Goal: Task Accomplishment & Management: Manage account settings

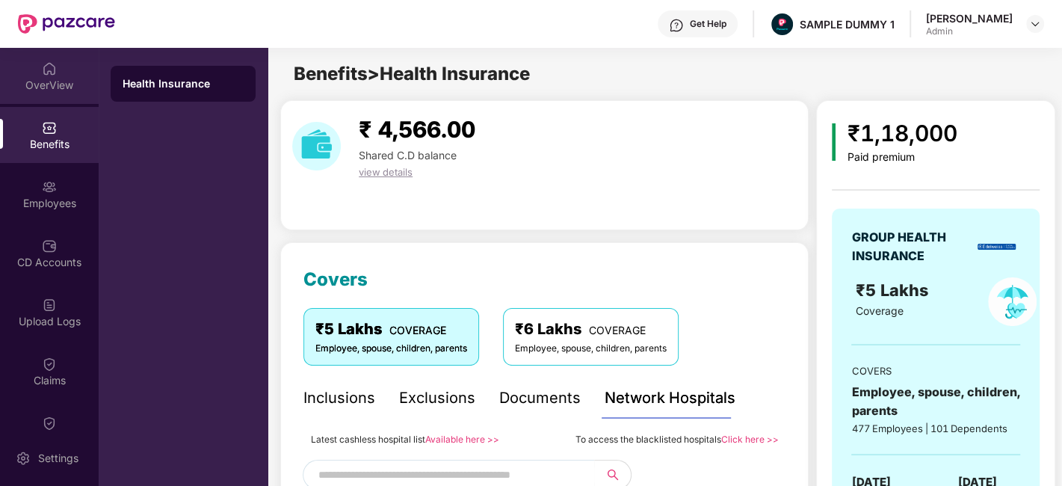
click at [45, 88] on div "OverView" at bounding box center [49, 85] width 99 height 15
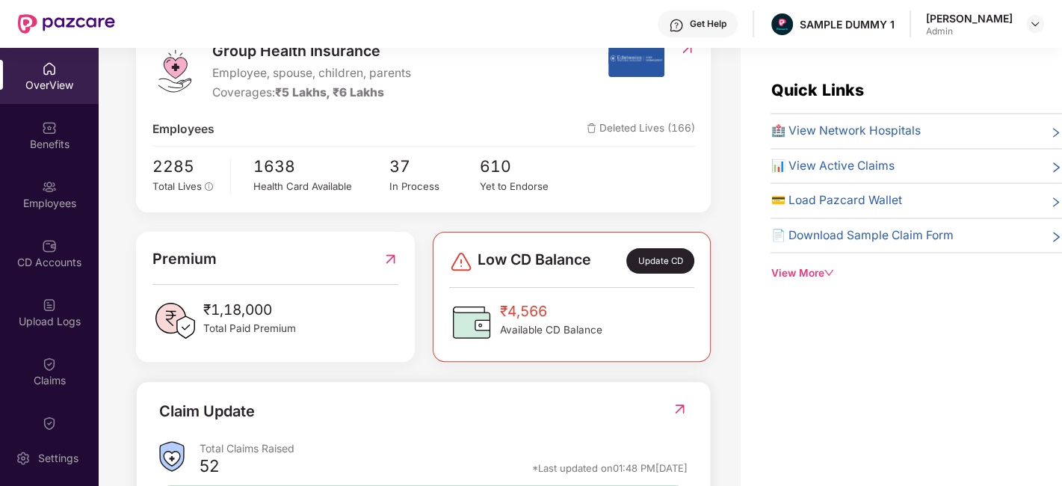
scroll to position [265, 0]
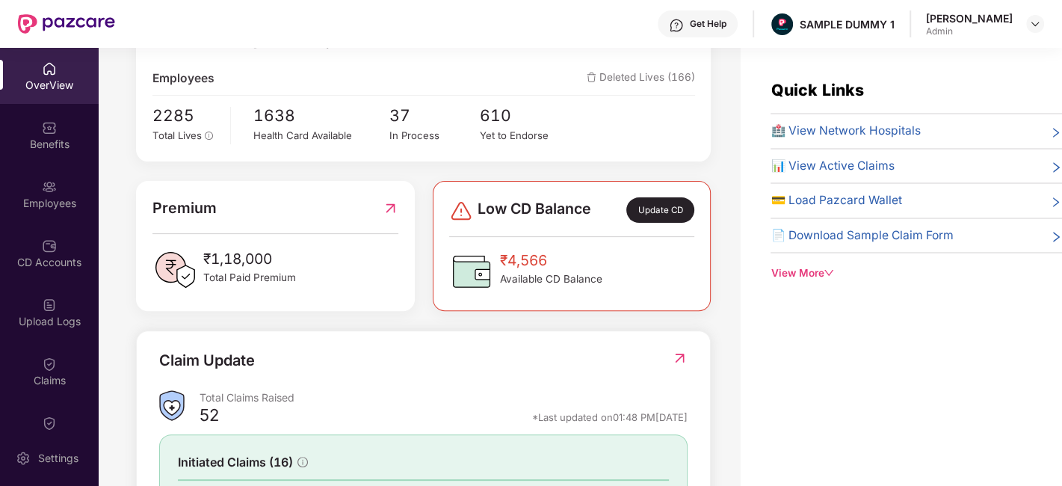
click at [660, 208] on div "Update CD" at bounding box center [659, 209] width 67 height 25
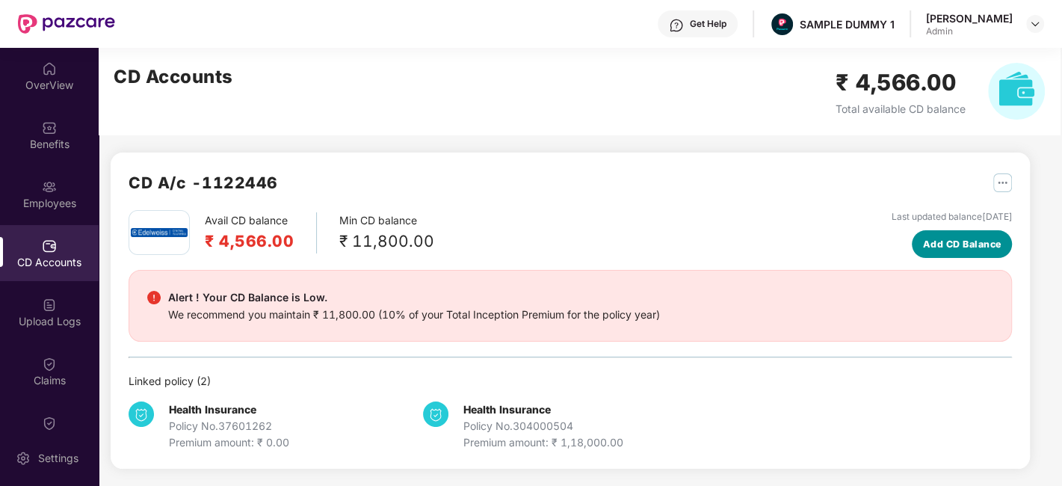
click at [975, 238] on span "Add CD Balance" at bounding box center [962, 244] width 78 height 15
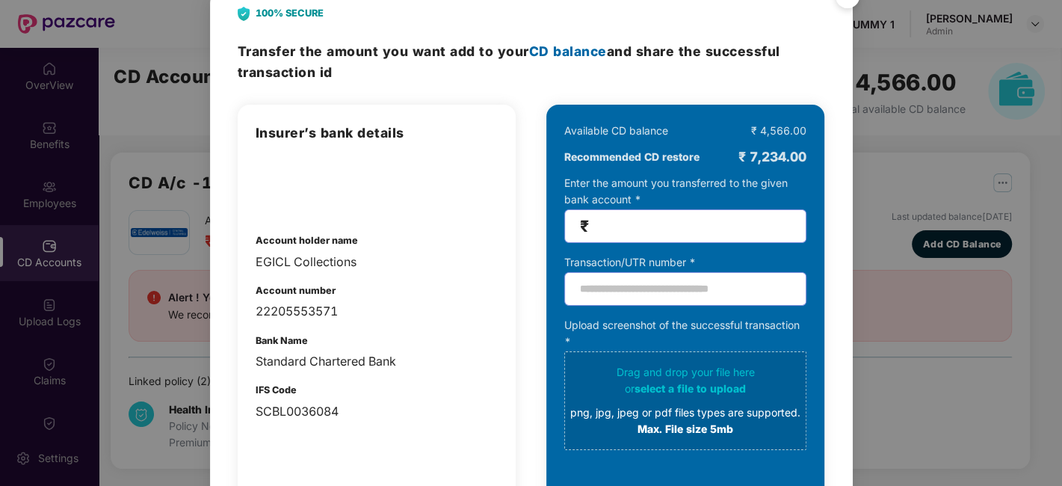
scroll to position [0, 0]
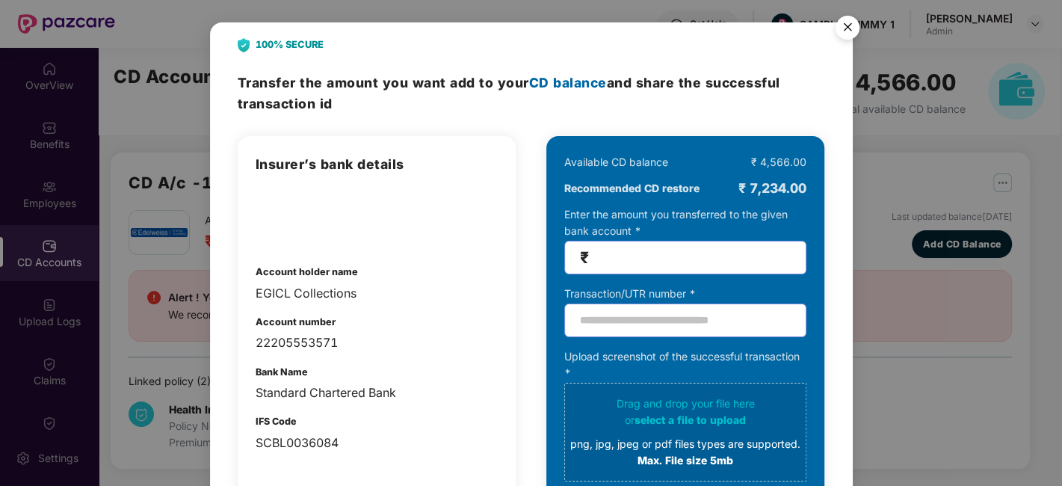
click at [847, 28] on img "Close" at bounding box center [847, 30] width 42 height 42
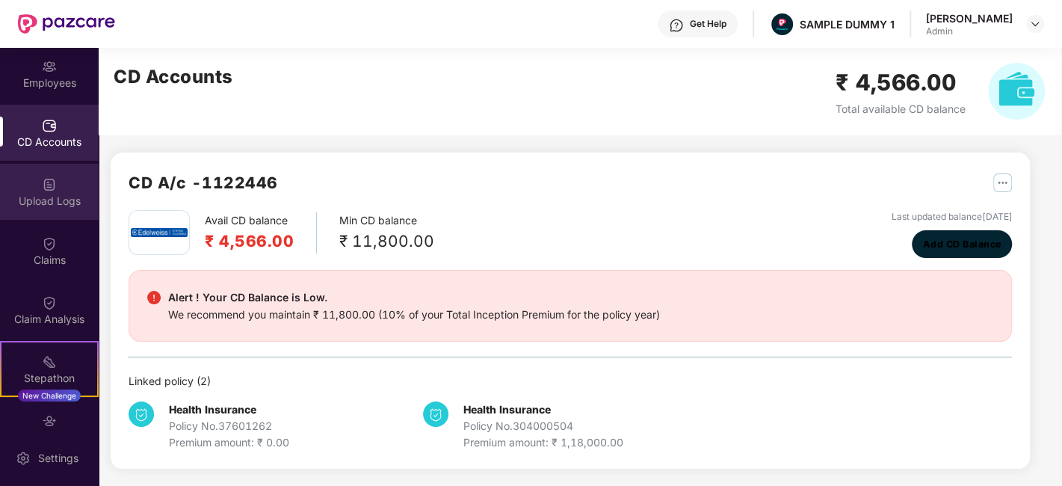
scroll to position [267, 0]
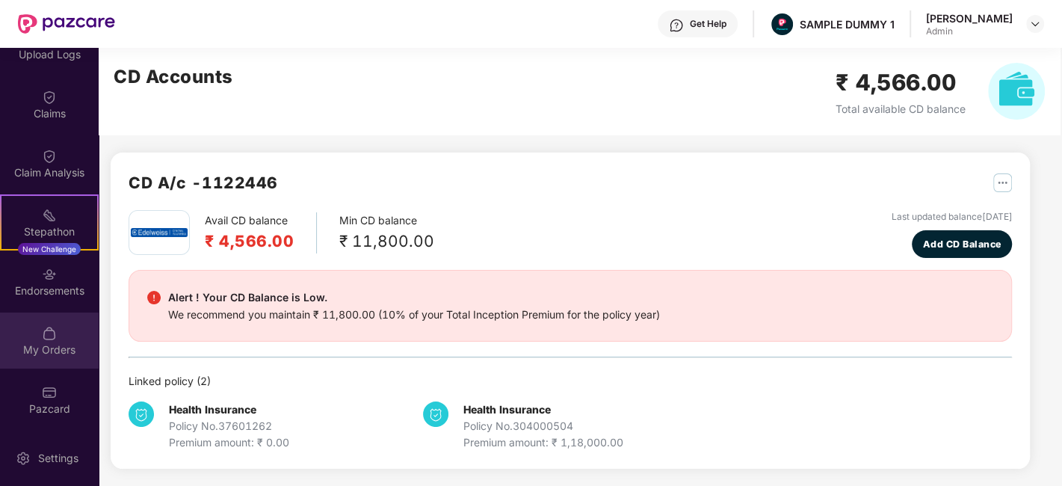
click at [48, 327] on img at bounding box center [49, 333] width 15 height 15
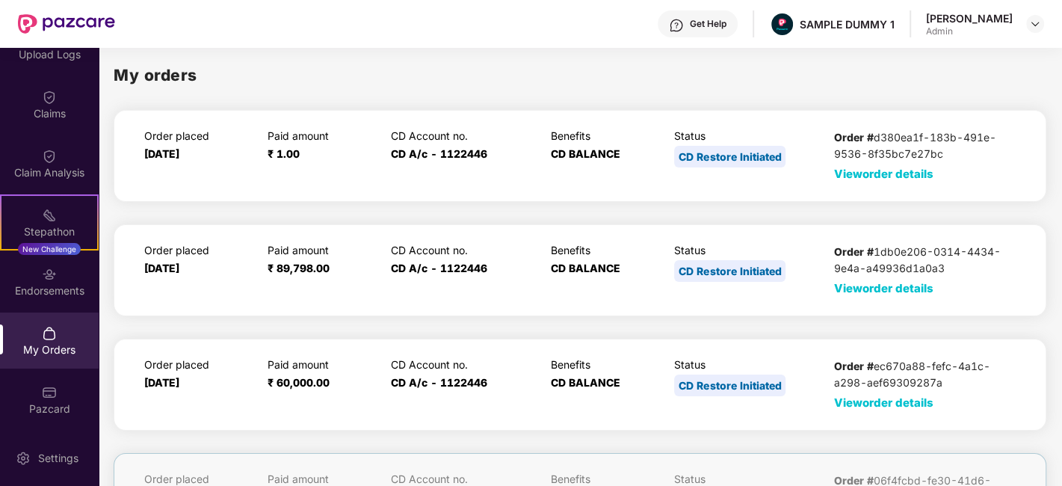
click at [841, 172] on span "View order details" at bounding box center [883, 174] width 99 height 14
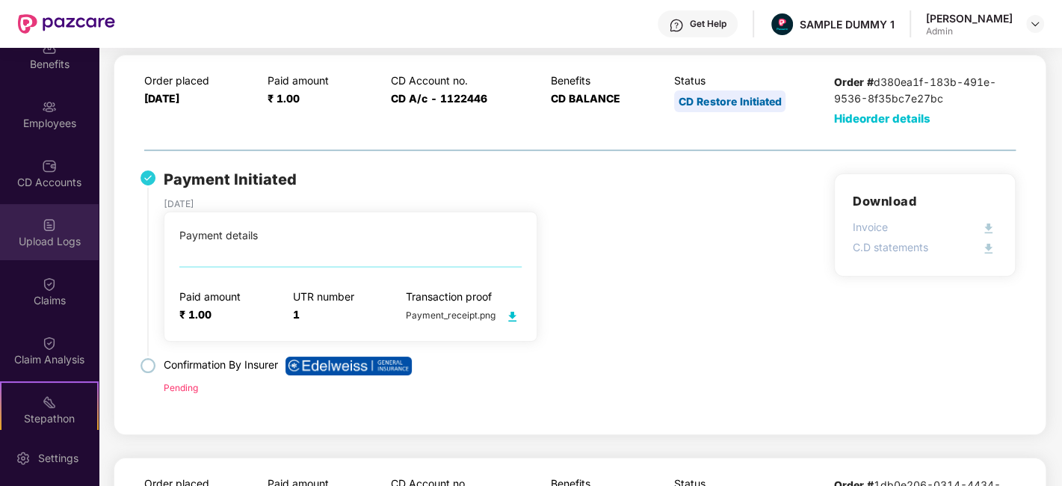
scroll to position [0, 0]
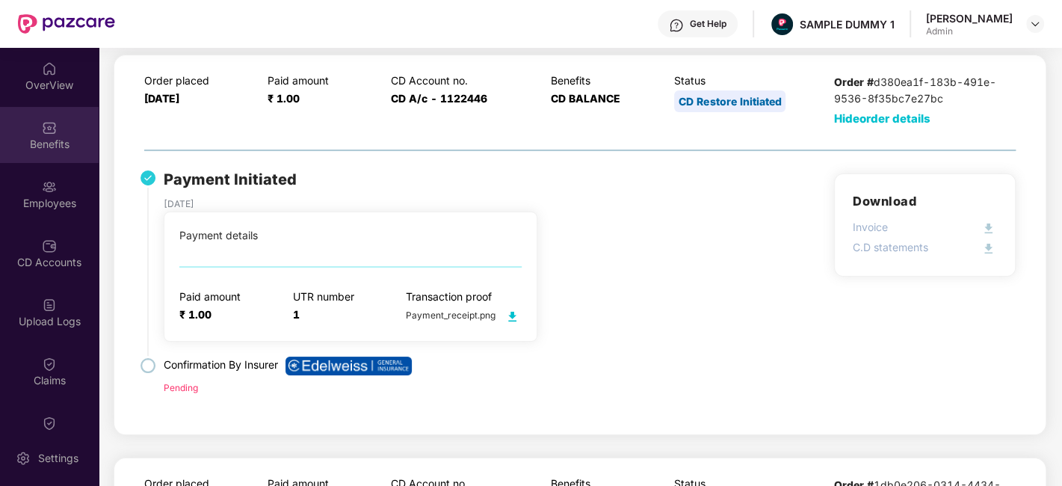
click at [50, 147] on div "Benefits" at bounding box center [49, 144] width 99 height 15
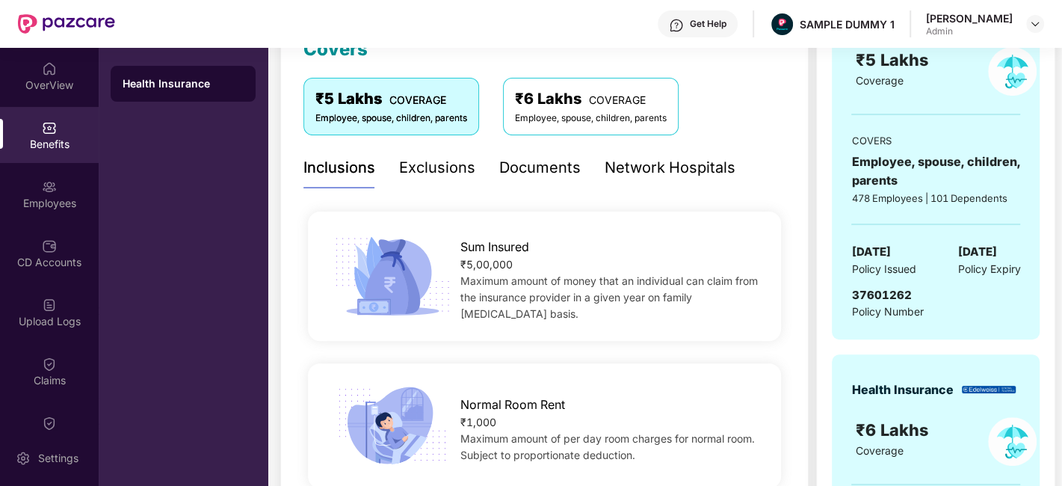
scroll to position [229, 0]
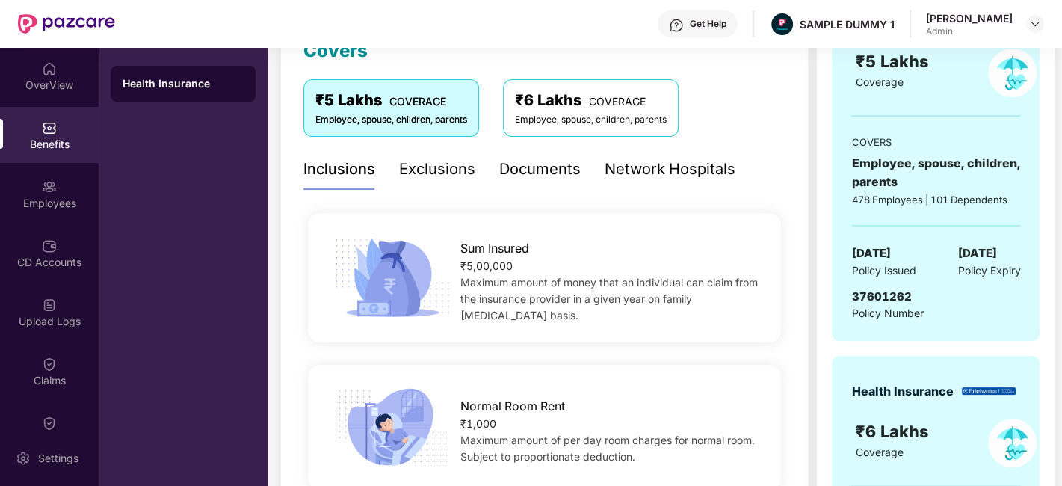
click at [525, 172] on div "Documents" at bounding box center [539, 169] width 81 height 23
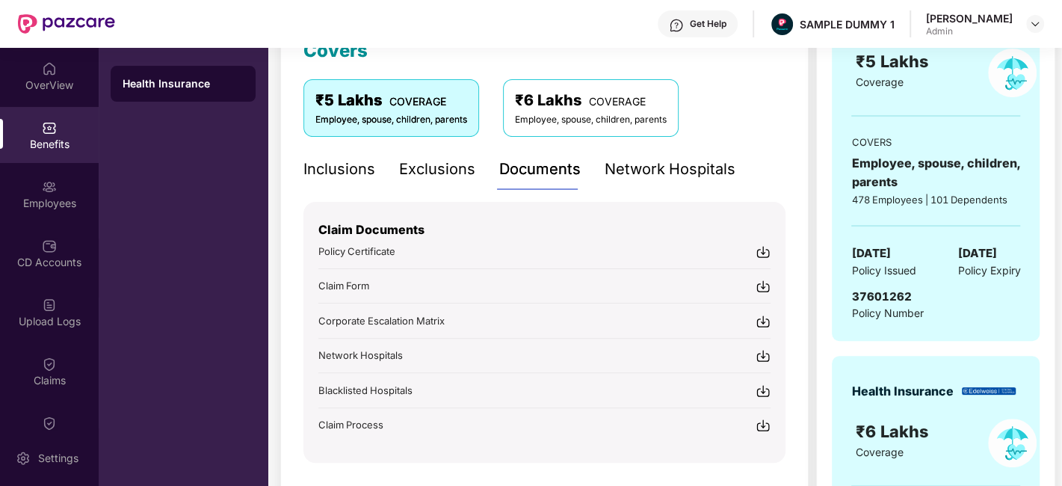
click at [644, 173] on div "Network Hospitals" at bounding box center [669, 169] width 131 height 23
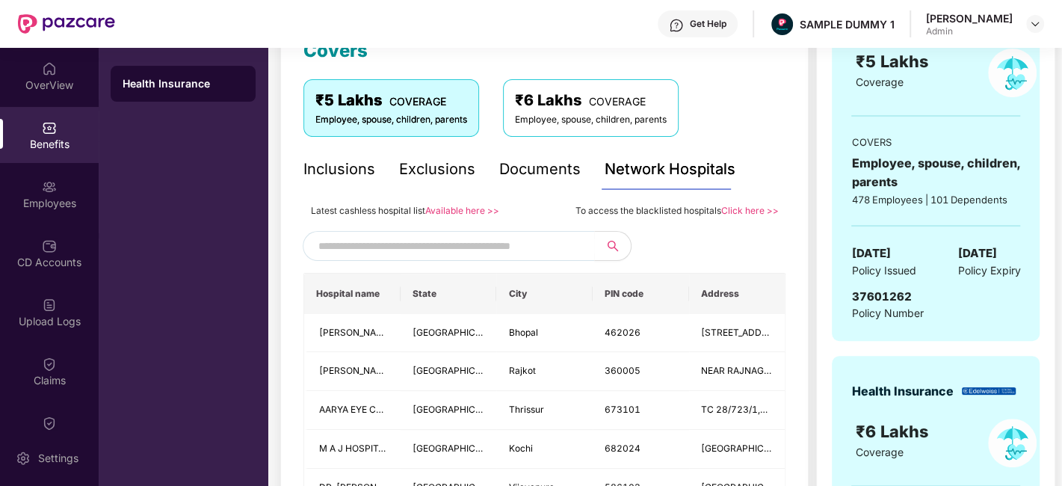
click at [470, 247] on input "text" at bounding box center [446, 246] width 256 height 22
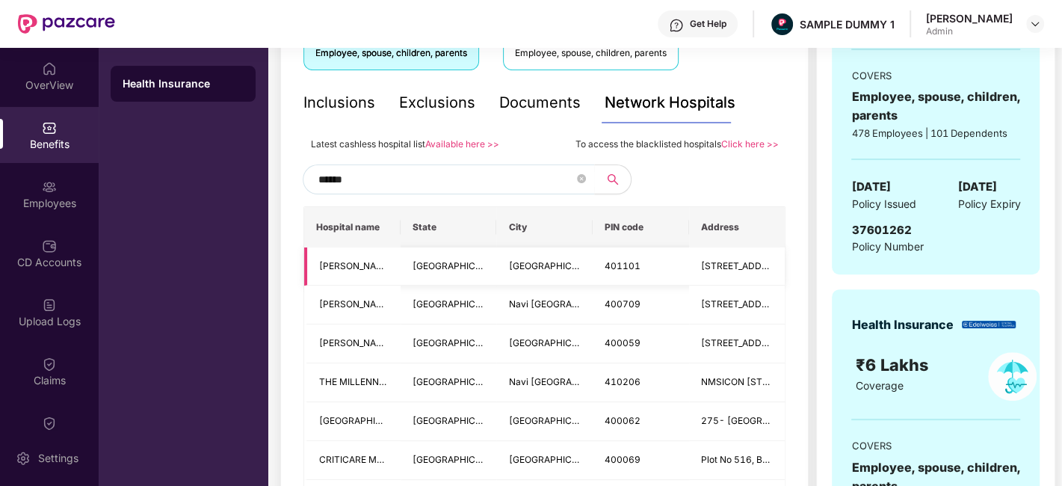
scroll to position [300, 0]
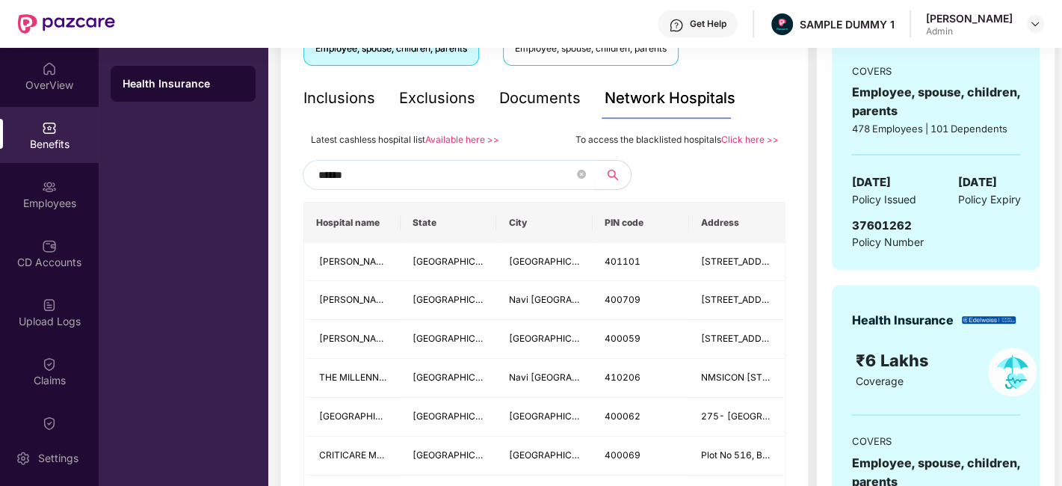
click at [329, 177] on input "******" at bounding box center [446, 175] width 256 height 22
type input "*"
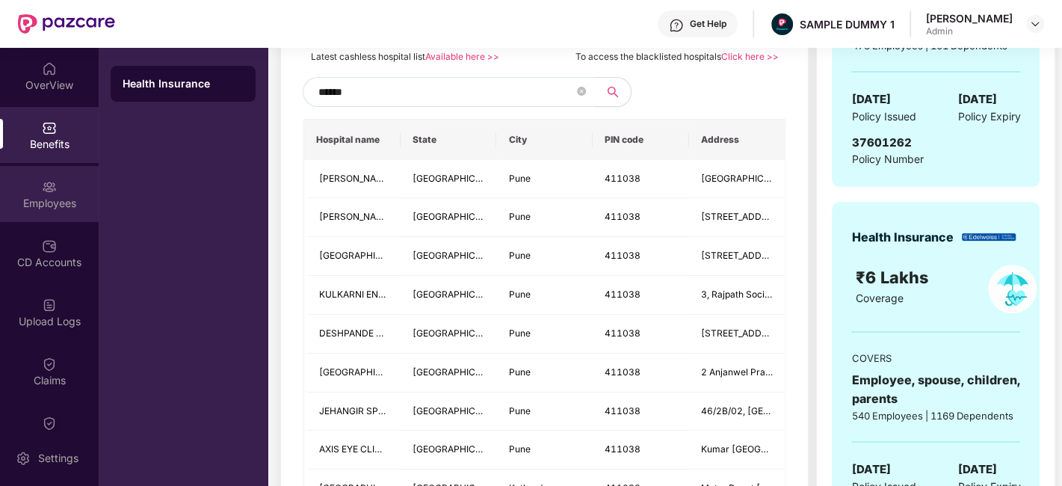
type input "******"
click at [50, 188] on img at bounding box center [49, 186] width 15 height 15
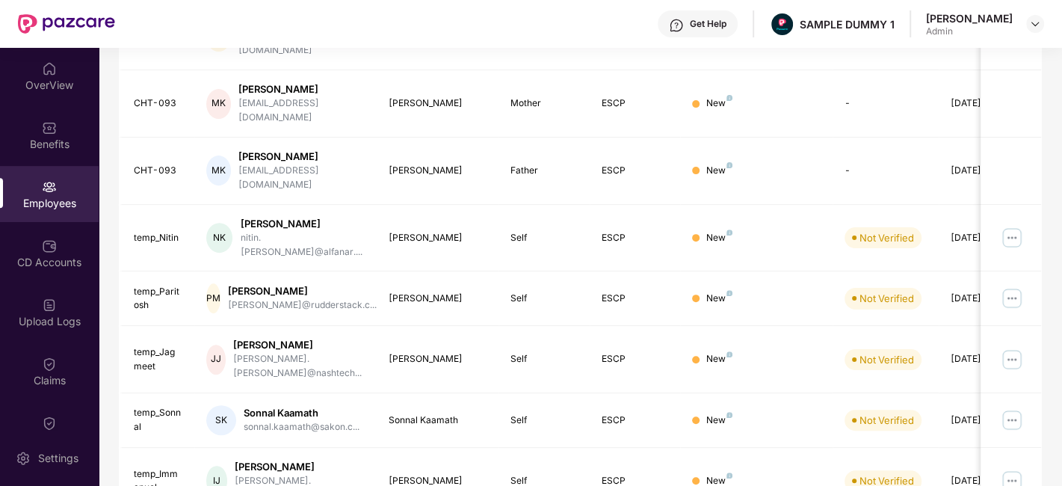
scroll to position [0, 0]
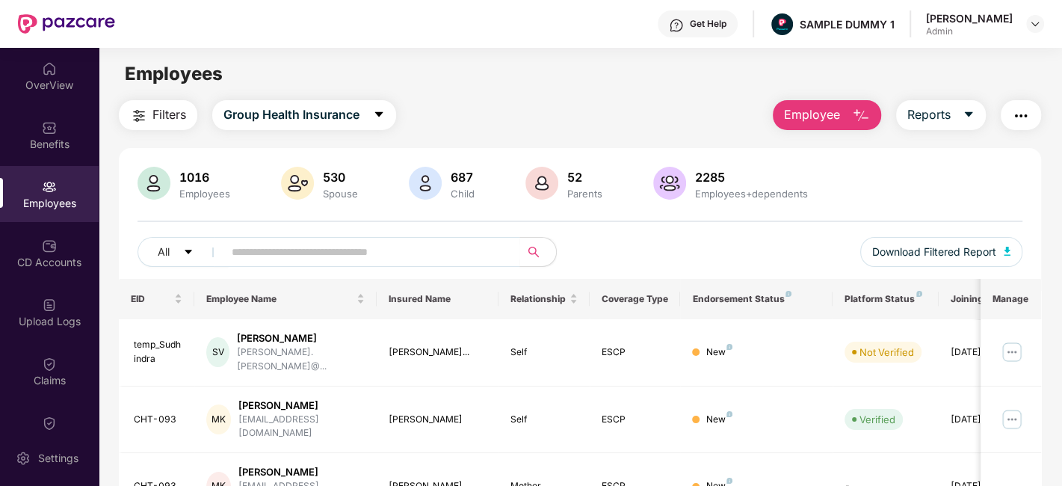
click at [827, 117] on span "Employee" at bounding box center [812, 114] width 56 height 19
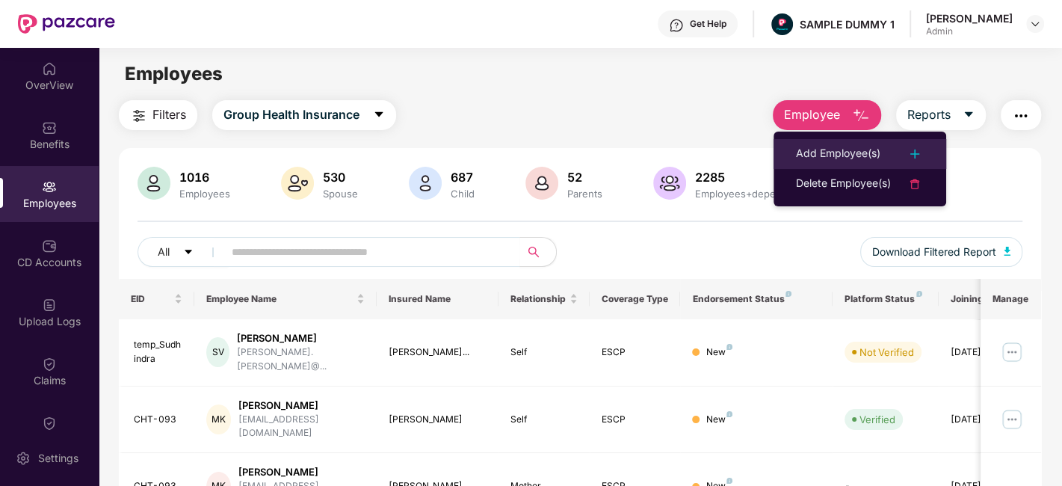
click at [844, 155] on div "Add Employee(s)" at bounding box center [838, 154] width 84 height 18
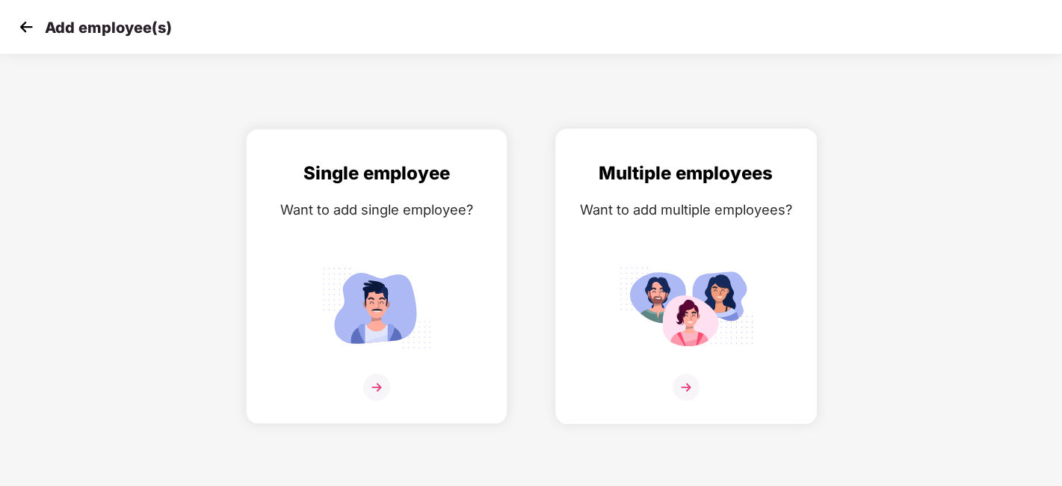
click at [683, 376] on img at bounding box center [685, 387] width 27 height 27
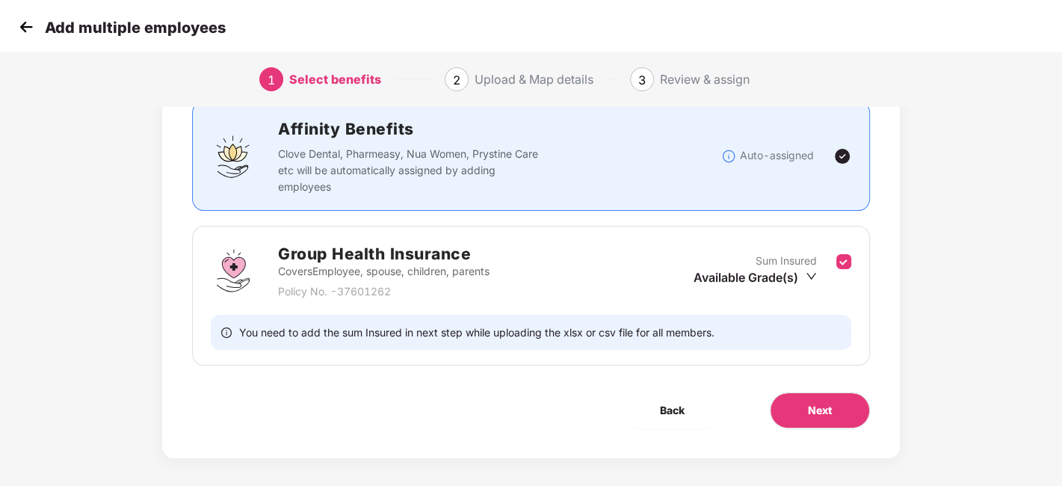
scroll to position [115, 0]
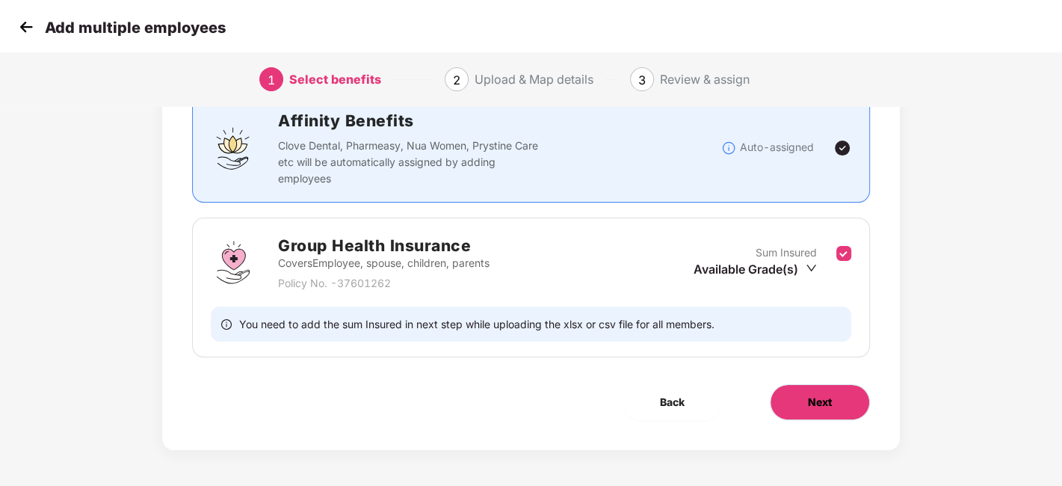
click at [808, 394] on span "Next" at bounding box center [820, 402] width 24 height 16
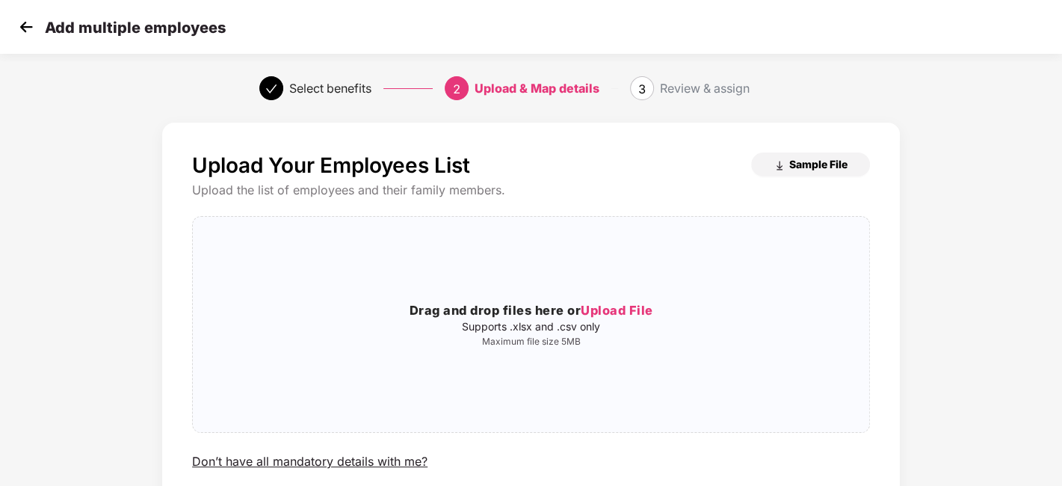
click at [794, 170] on span "Sample File" at bounding box center [818, 164] width 58 height 14
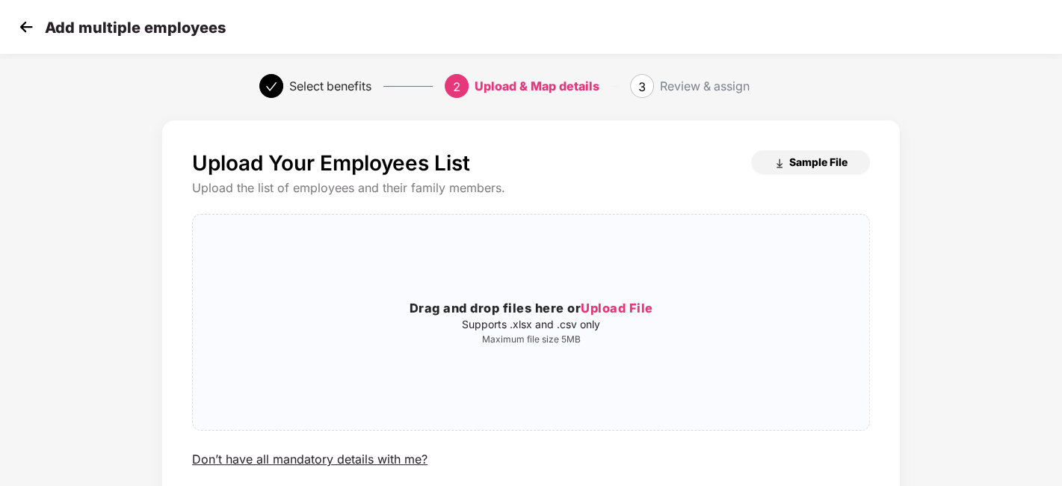
scroll to position [1, 0]
click at [31, 27] on img at bounding box center [26, 27] width 22 height 22
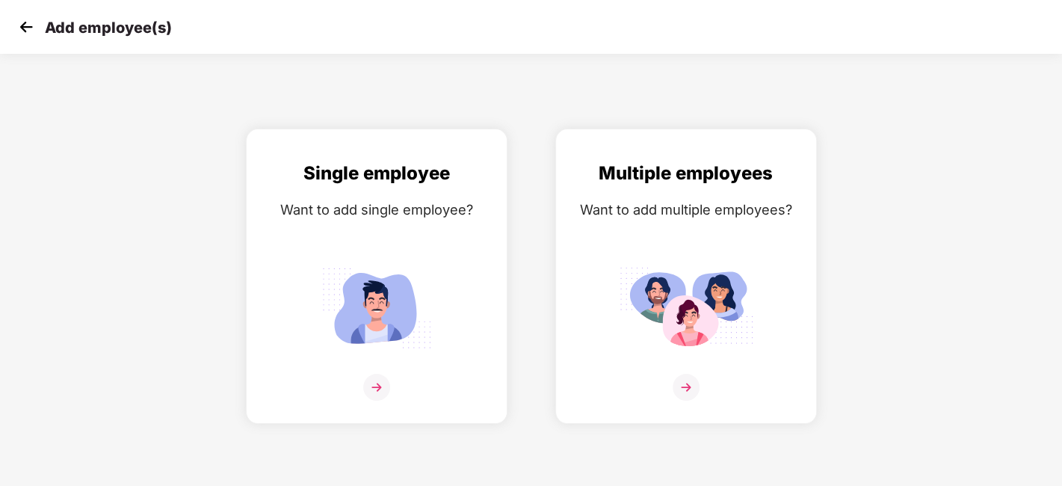
click at [25, 28] on img at bounding box center [26, 27] width 22 height 22
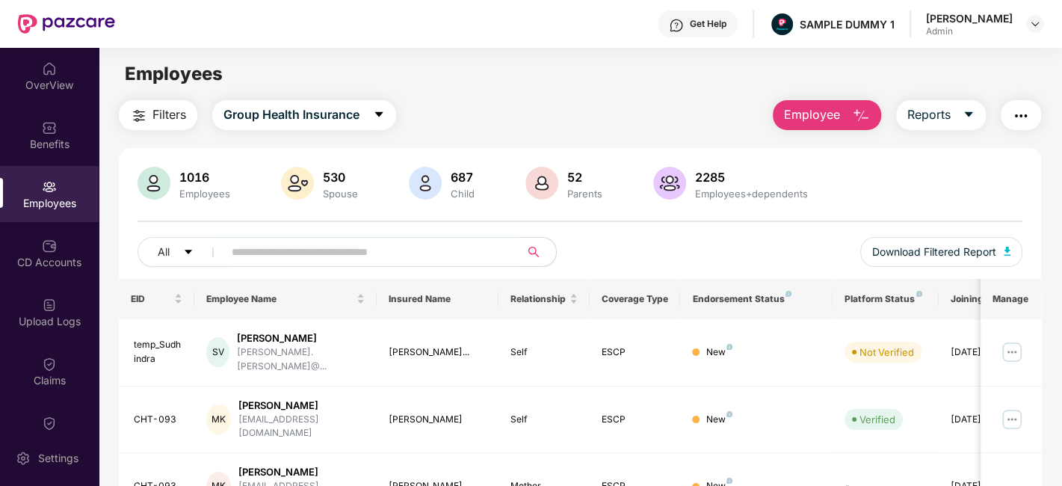
click at [838, 102] on button "Employee" at bounding box center [827, 115] width 108 height 30
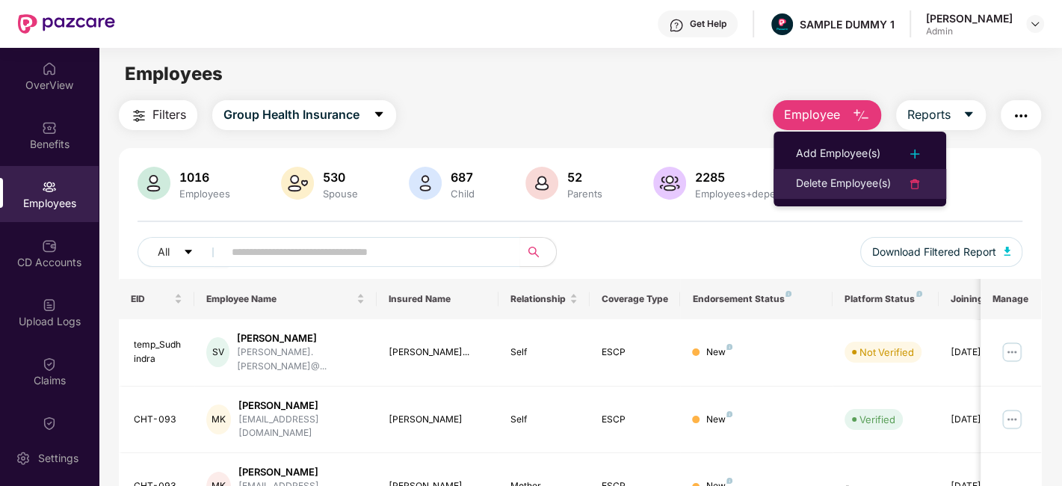
click at [838, 180] on div "Delete Employee(s)" at bounding box center [843, 184] width 95 height 18
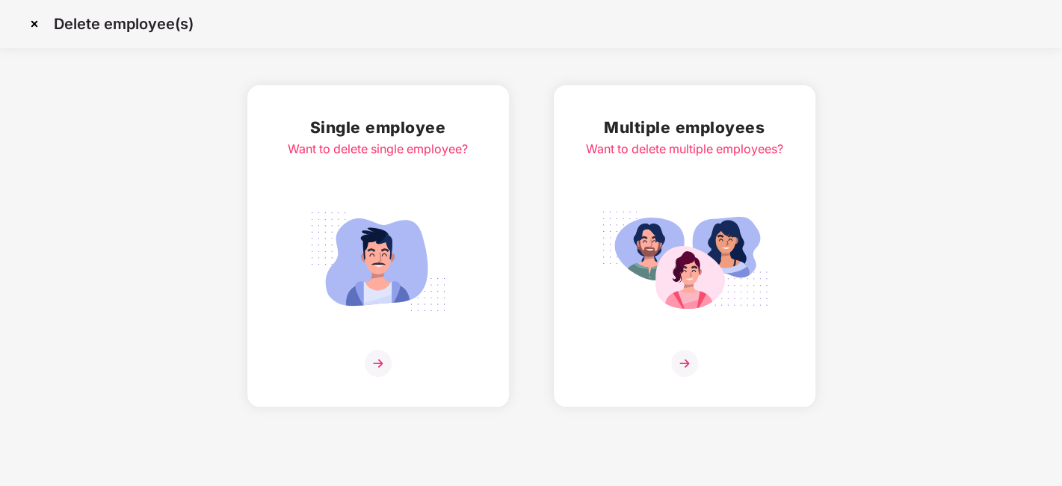
click at [377, 359] on img at bounding box center [378, 363] width 27 height 27
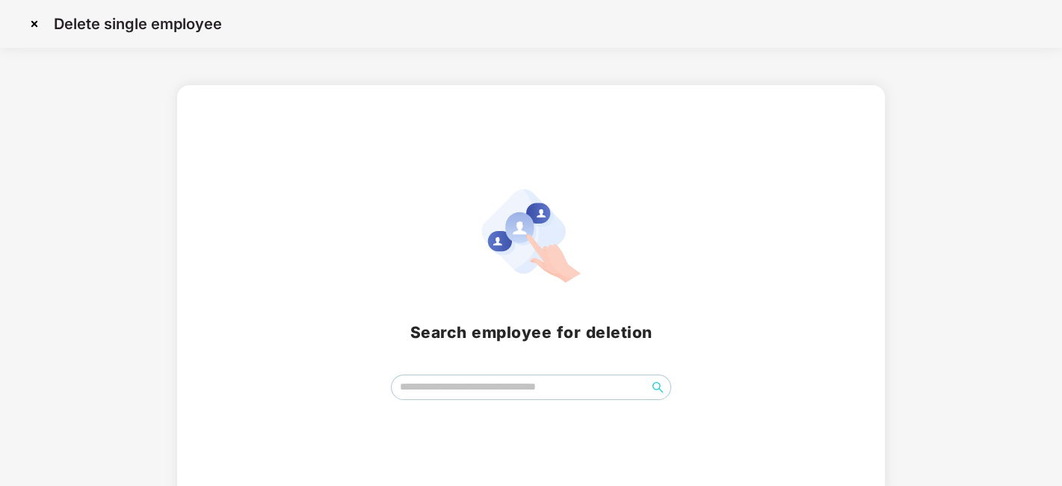
scroll to position [17, 0]
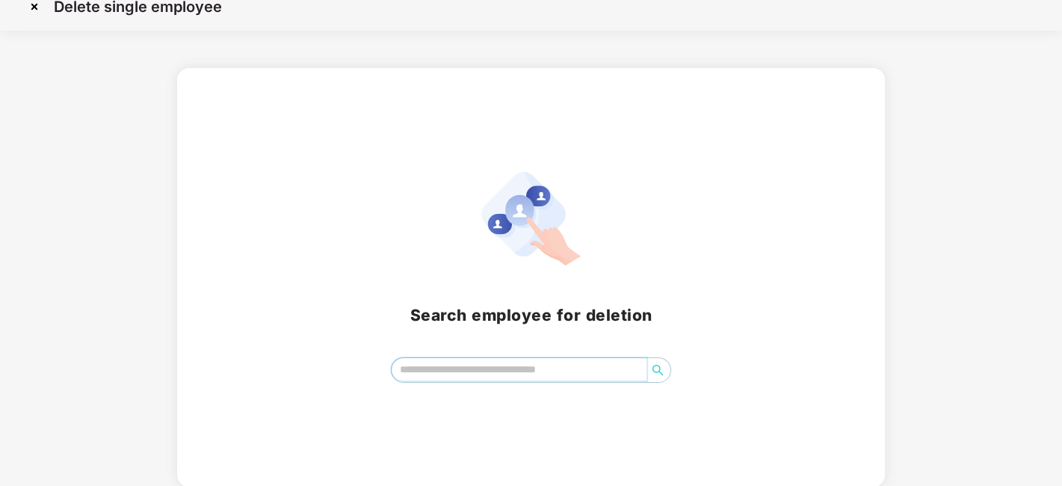
click at [459, 365] on input "search" at bounding box center [519, 369] width 255 height 22
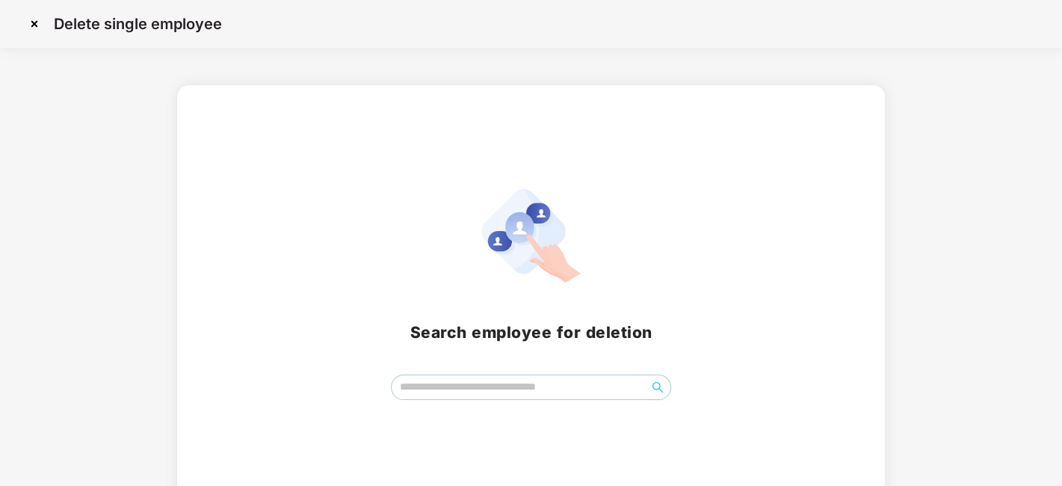
click at [30, 22] on img at bounding box center [34, 24] width 24 height 24
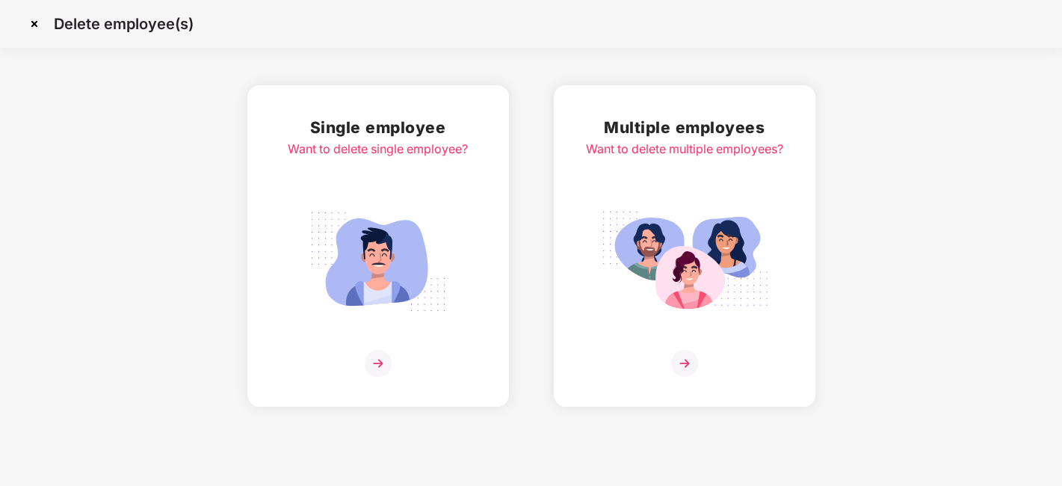
click at [34, 27] on img at bounding box center [34, 24] width 24 height 24
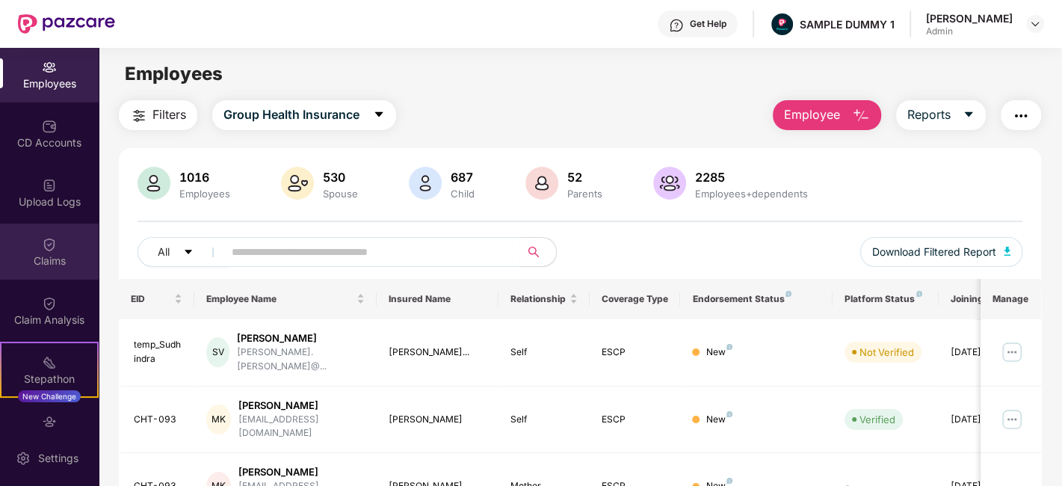
scroll to position [124, 0]
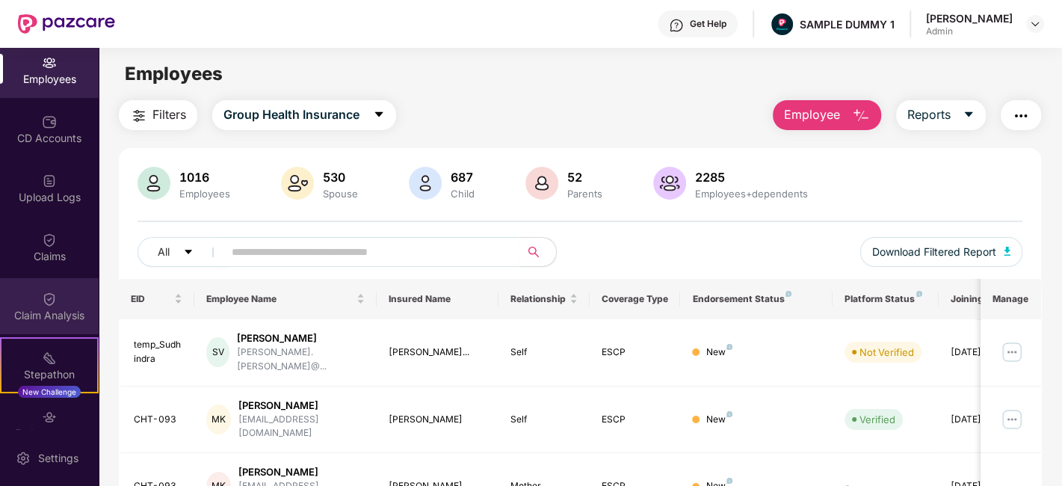
click at [55, 293] on div "Claim Analysis" at bounding box center [49, 306] width 99 height 56
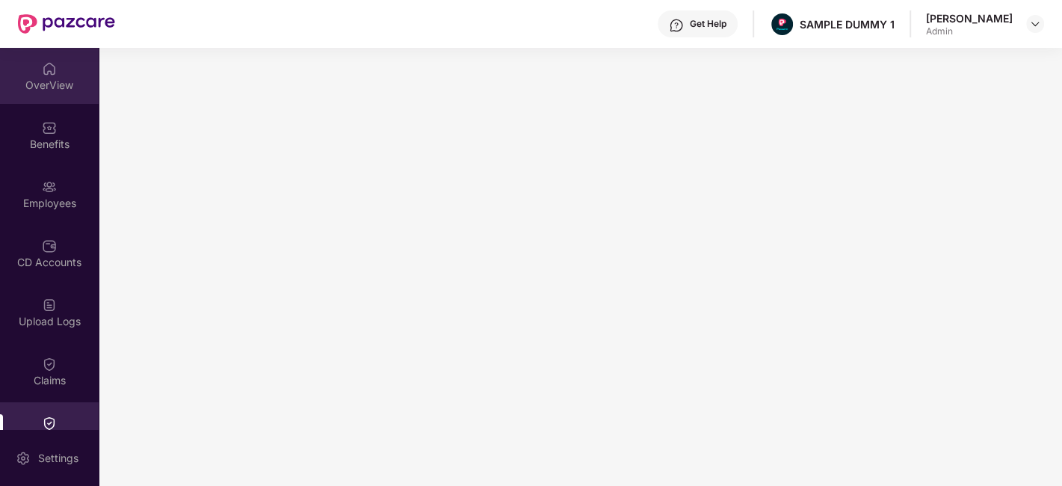
click at [25, 64] on div "OverView" at bounding box center [49, 76] width 99 height 56
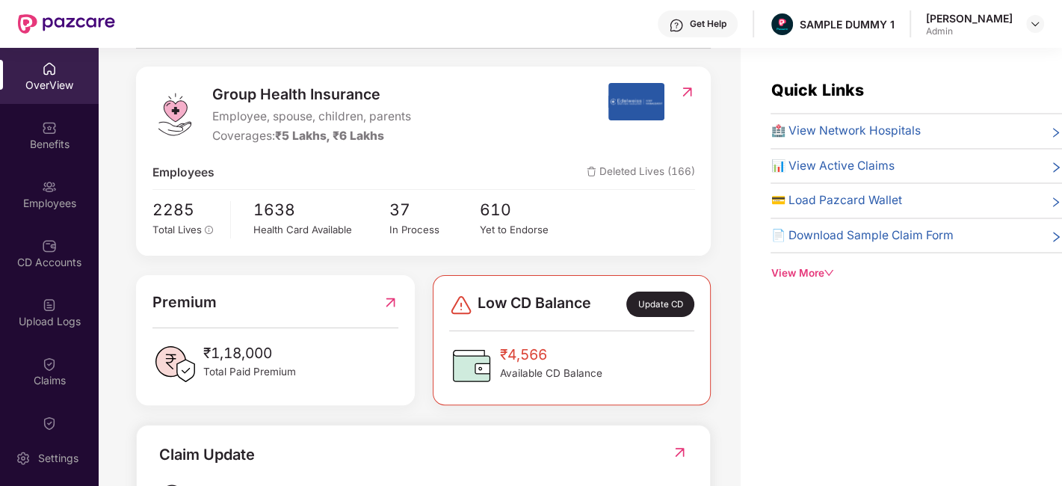
scroll to position [245, 0]
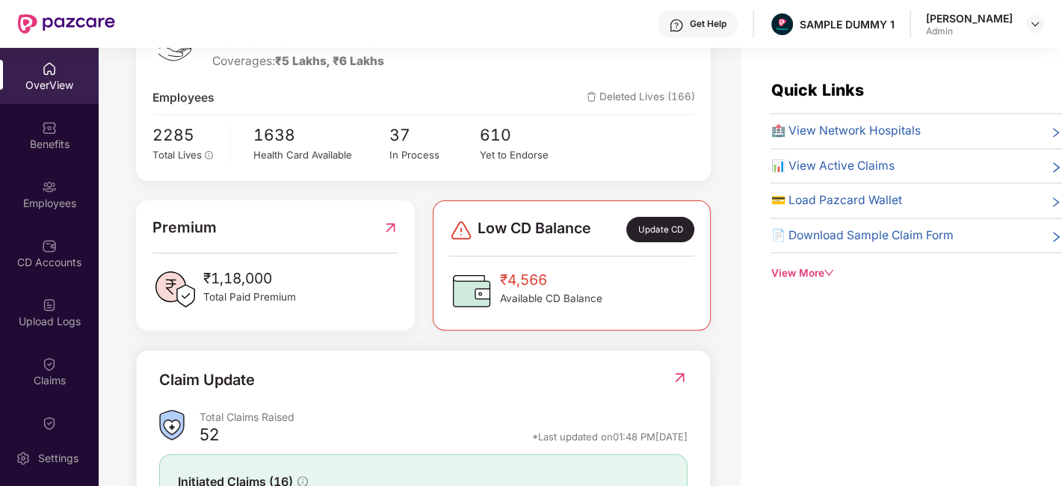
click at [663, 217] on div "Update CD" at bounding box center [659, 229] width 67 height 25
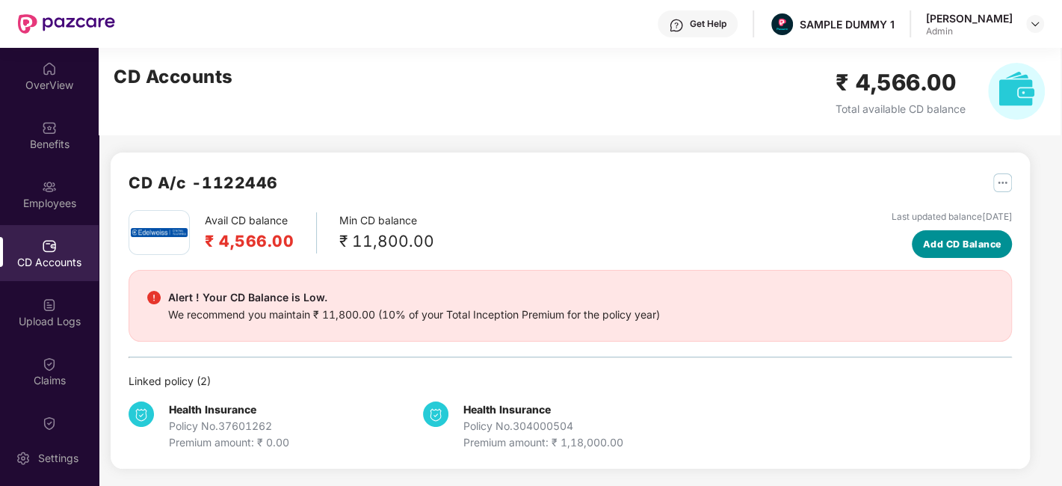
click at [949, 246] on span "Add CD Balance" at bounding box center [962, 244] width 78 height 15
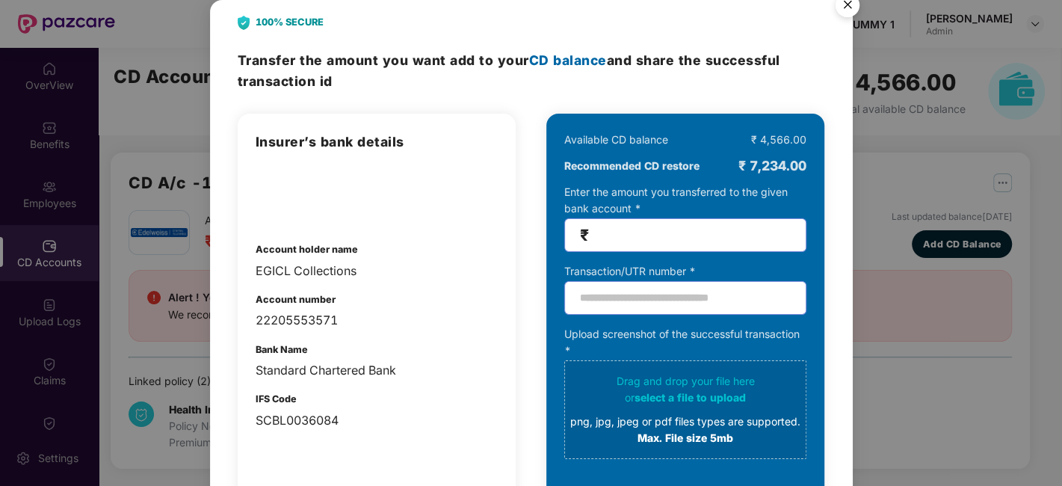
scroll to position [13, 0]
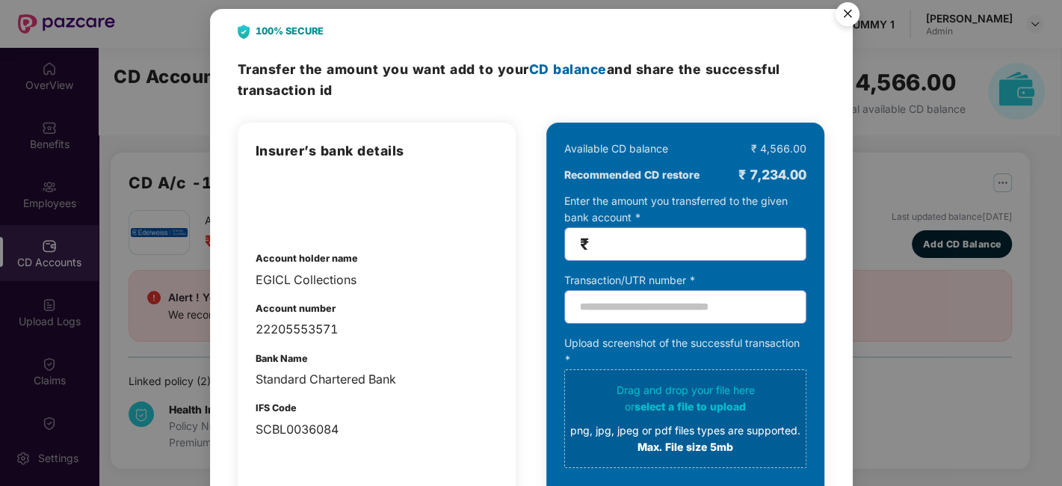
click at [849, 14] on img "Close" at bounding box center [847, 17] width 42 height 42
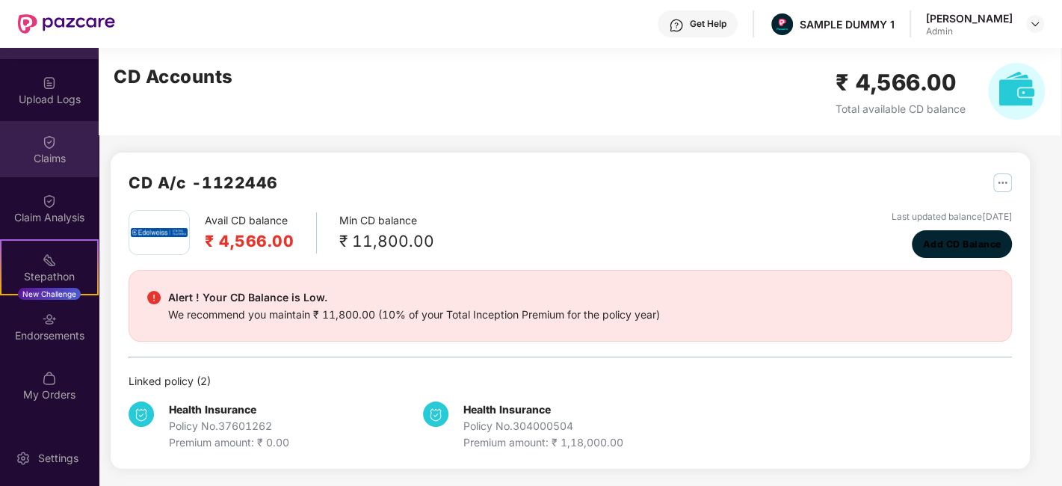
scroll to position [224, 0]
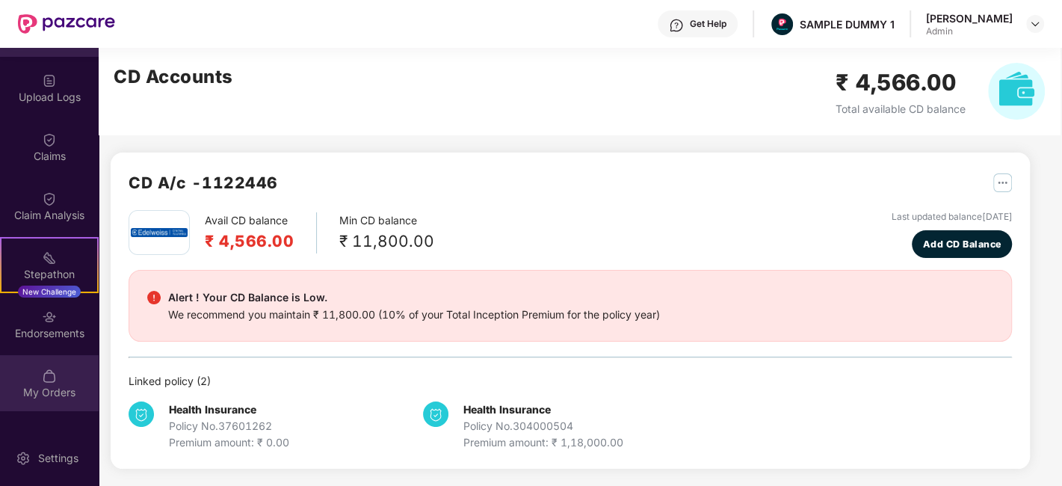
click at [51, 396] on div "My Orders" at bounding box center [49, 392] width 99 height 15
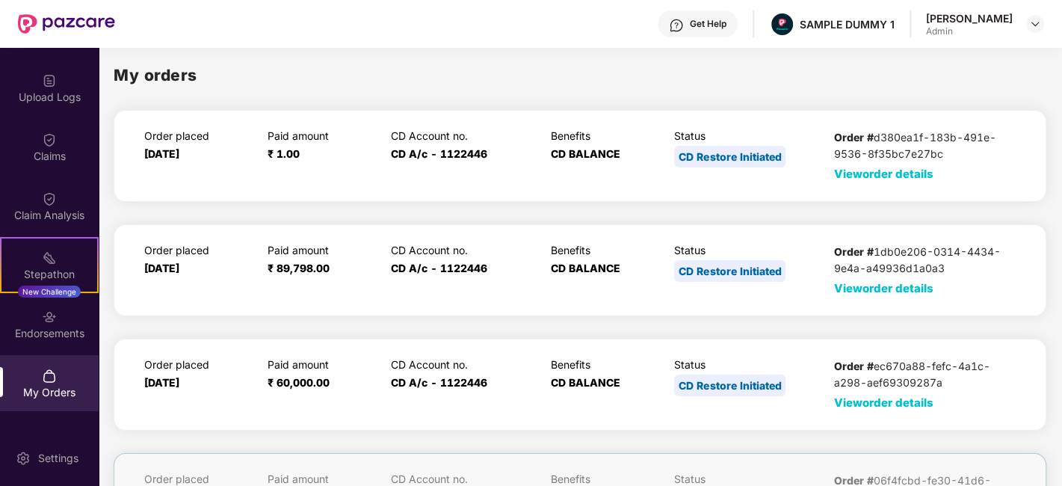
click at [893, 179] on span "View order details" at bounding box center [883, 174] width 99 height 14
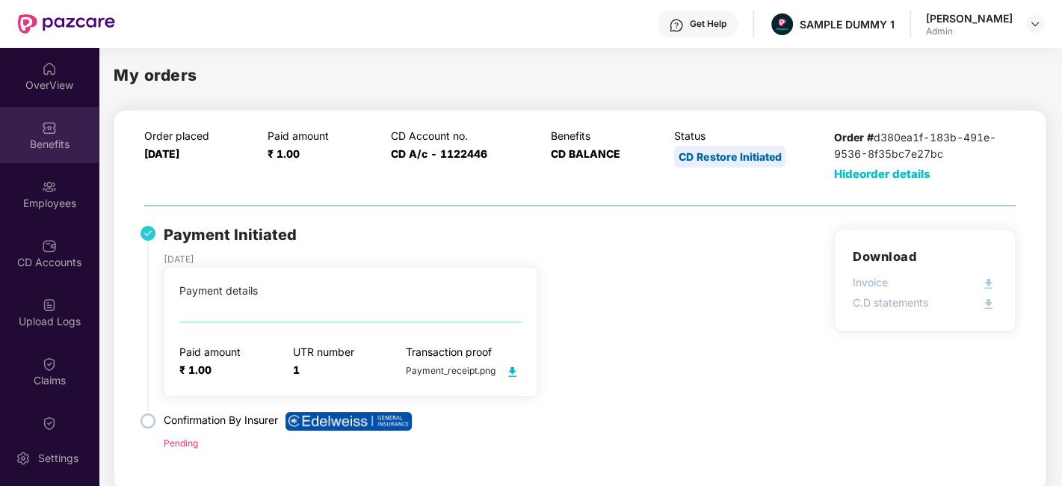
click at [34, 126] on div "Benefits" at bounding box center [49, 135] width 99 height 56
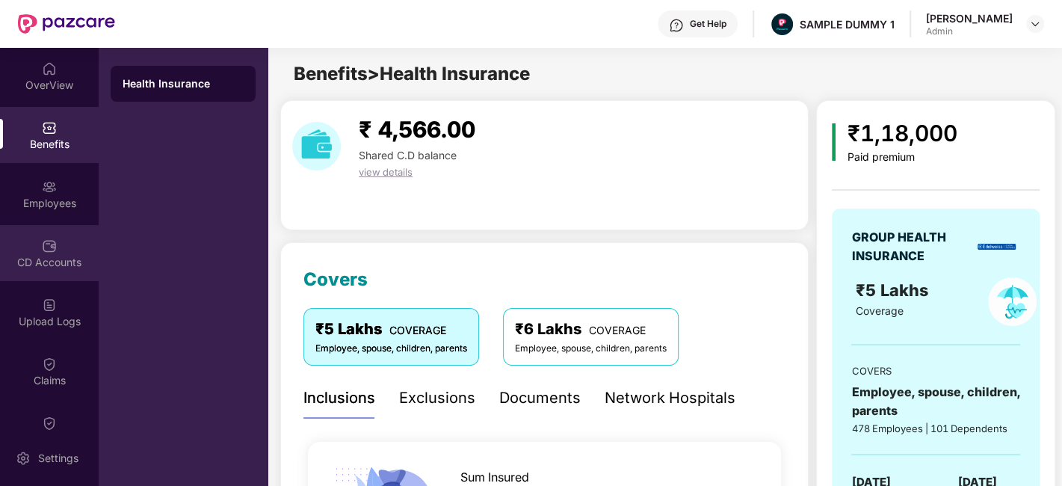
click at [45, 262] on div "CD Accounts" at bounding box center [49, 262] width 99 height 15
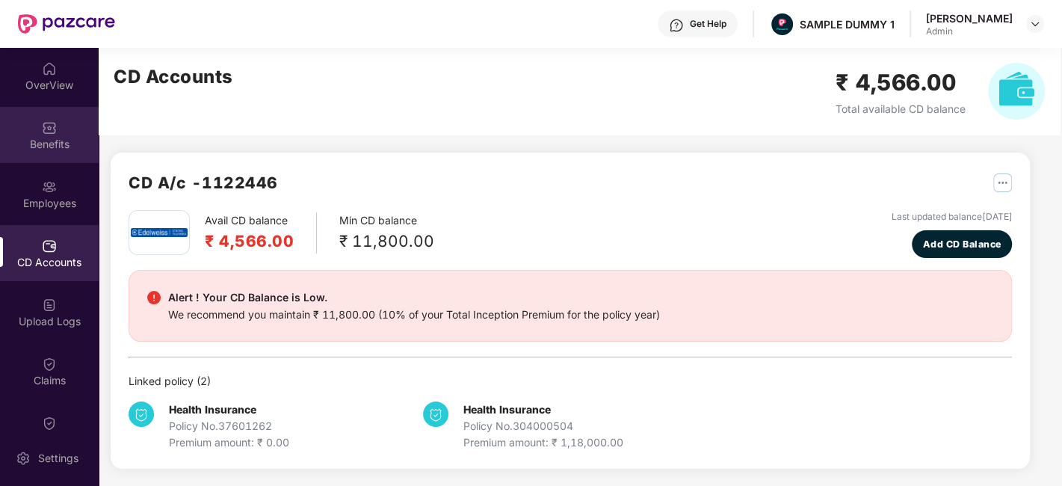
click at [49, 150] on div "Benefits" at bounding box center [49, 144] width 99 height 15
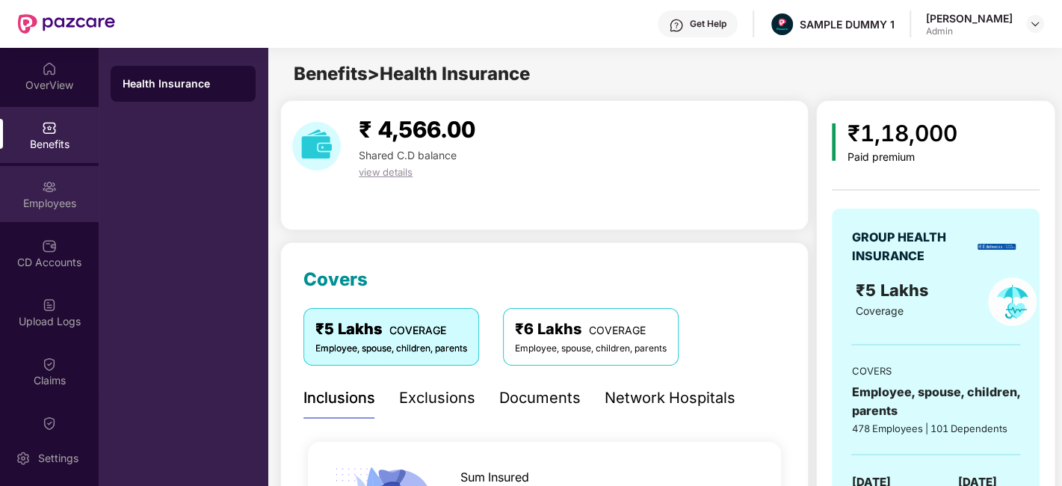
scroll to position [101, 0]
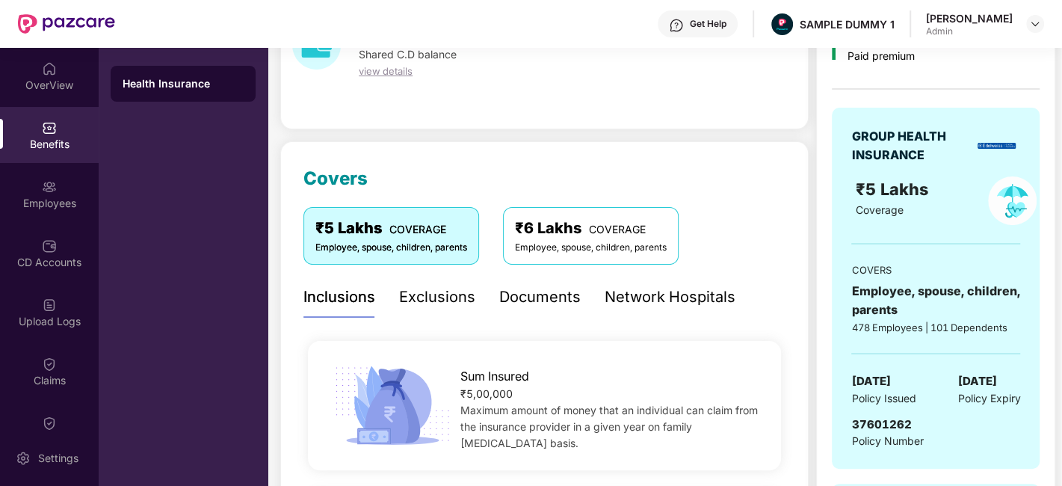
click at [539, 294] on div "Documents" at bounding box center [539, 296] width 81 height 23
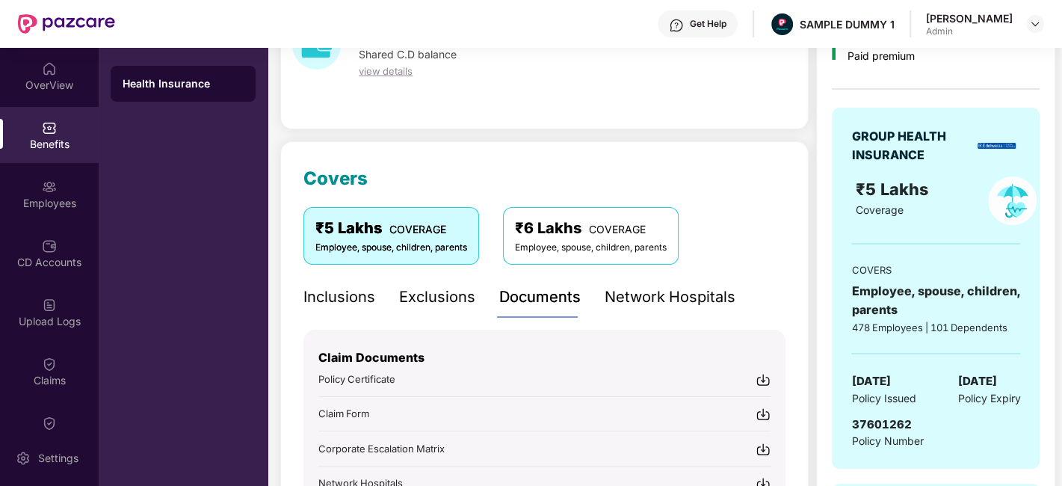
scroll to position [192, 0]
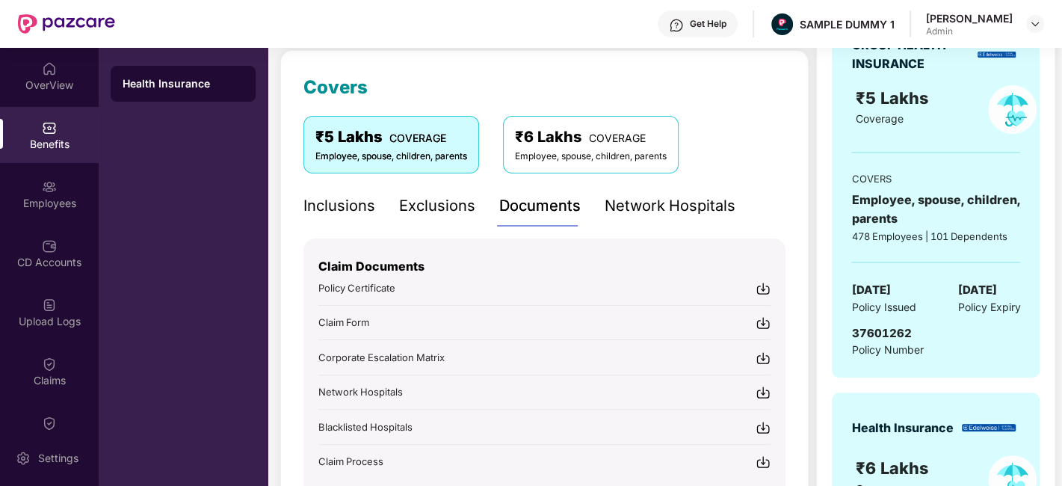
click at [691, 200] on div "Network Hospitals" at bounding box center [669, 205] width 131 height 23
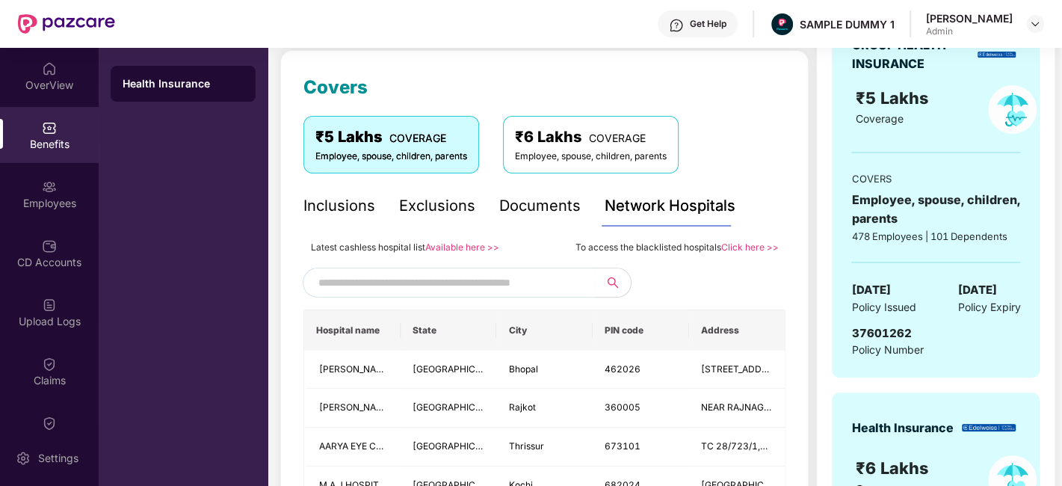
click at [357, 286] on input "text" at bounding box center [446, 282] width 256 height 22
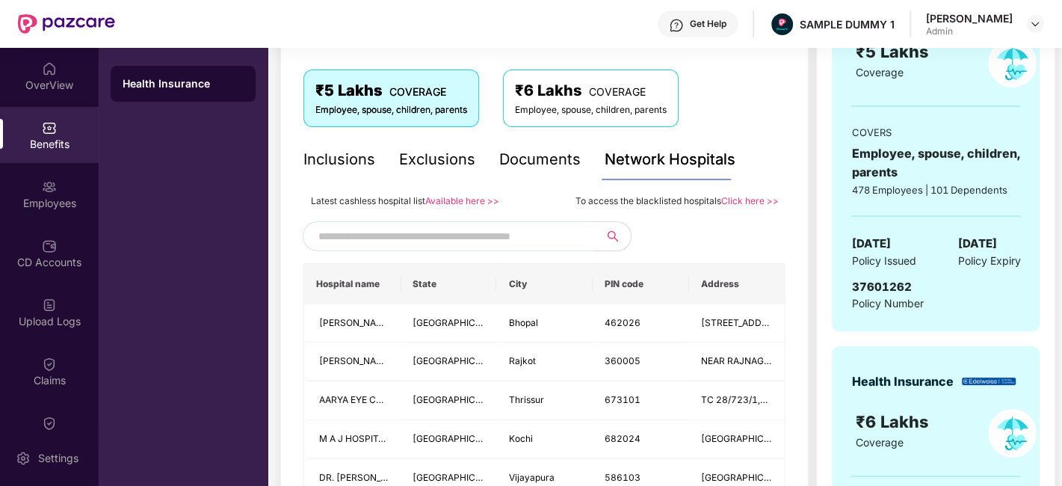
scroll to position [239, 0]
click at [348, 233] on input "text" at bounding box center [446, 235] width 256 height 22
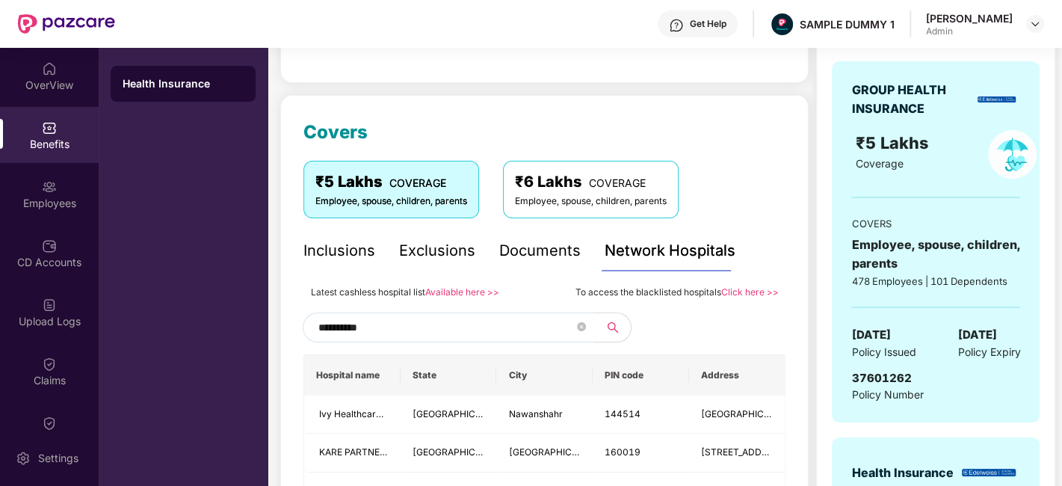
scroll to position [175, 0]
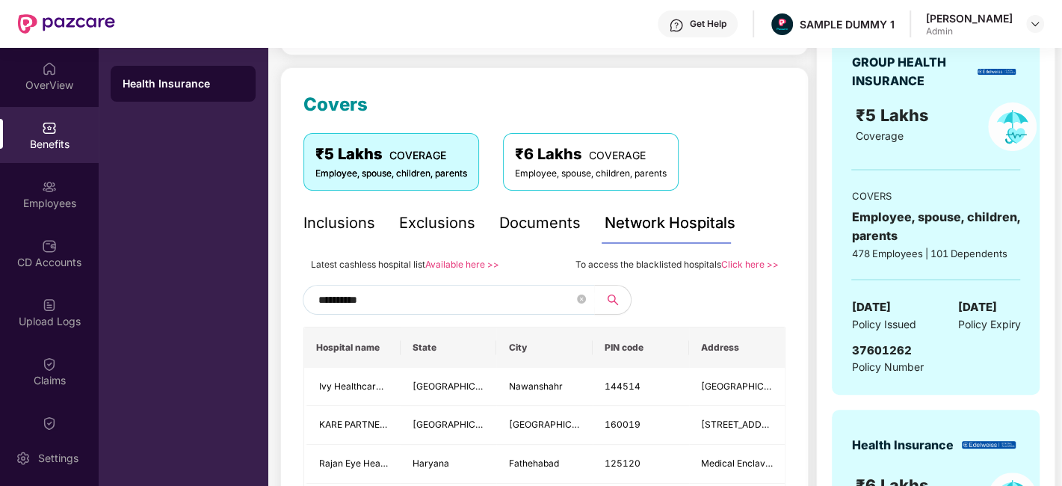
click at [403, 299] on input "**********" at bounding box center [446, 299] width 256 height 22
type input "**********"
click at [61, 201] on div "Employees" at bounding box center [49, 203] width 99 height 15
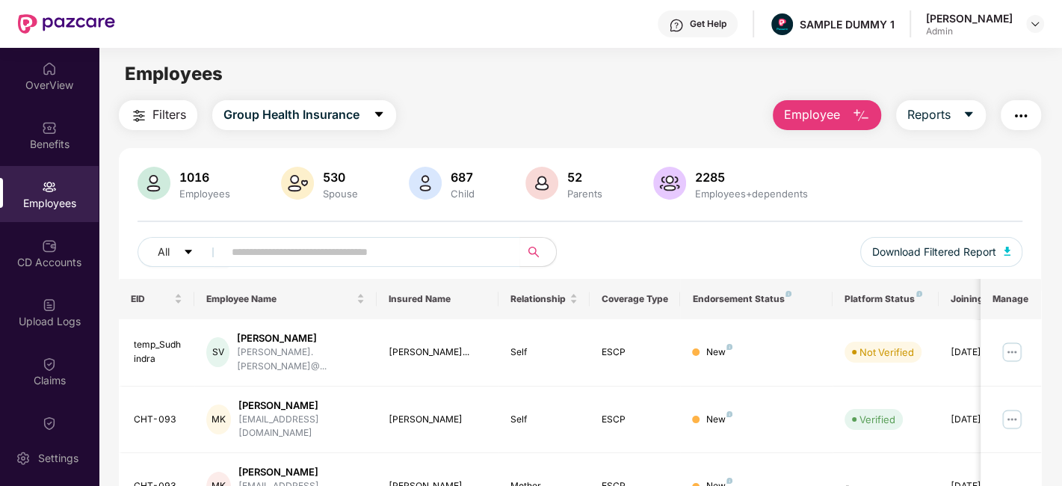
click at [841, 113] on button "Employee" at bounding box center [827, 115] width 108 height 30
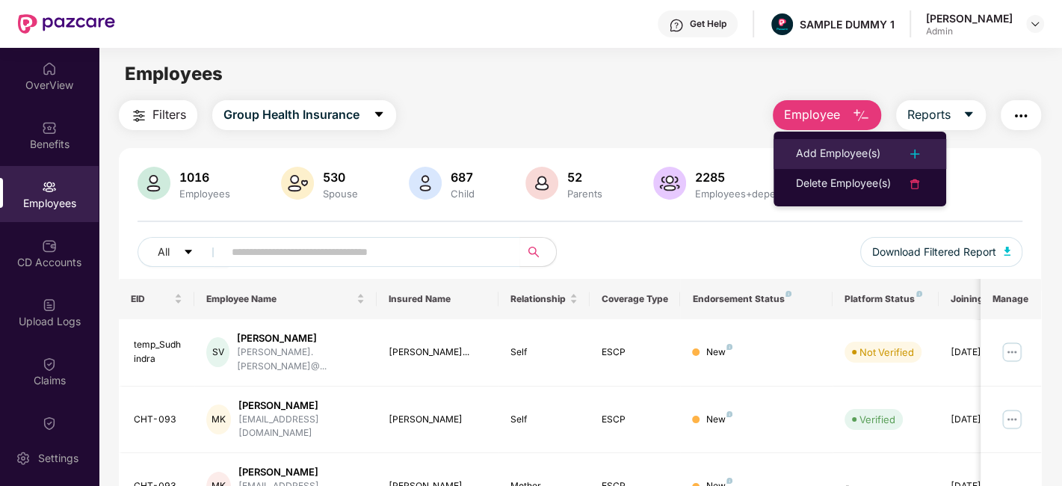
click at [832, 141] on li "Add Employee(s)" at bounding box center [859, 154] width 173 height 30
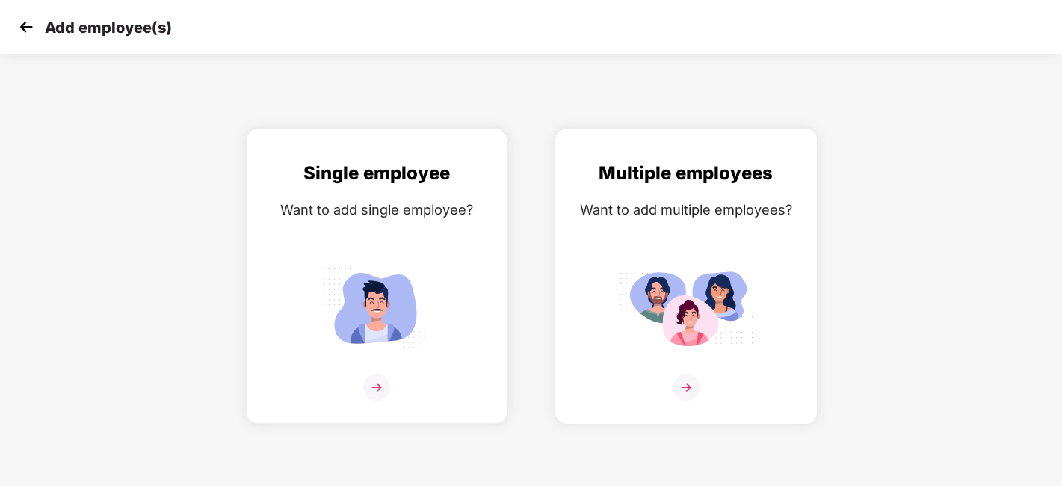
click at [679, 395] on img at bounding box center [685, 387] width 27 height 27
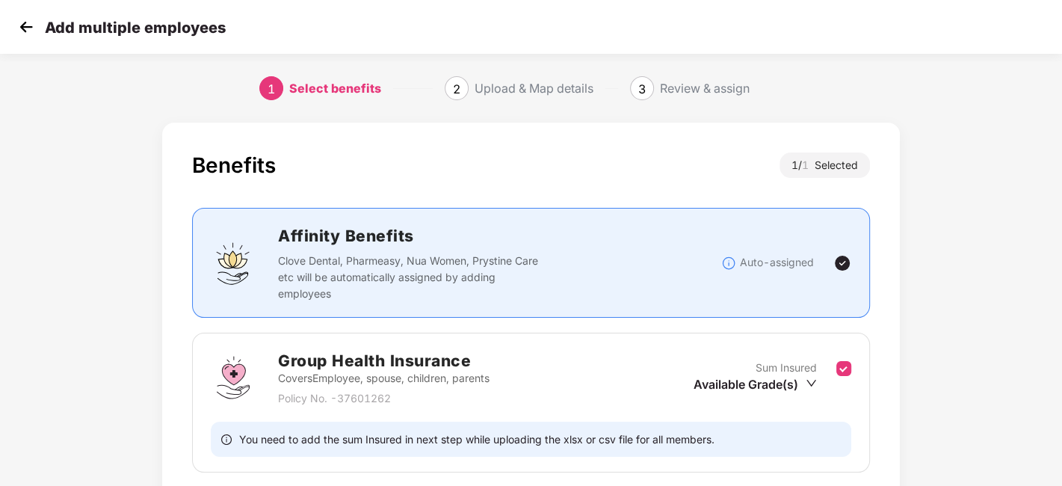
scroll to position [115, 0]
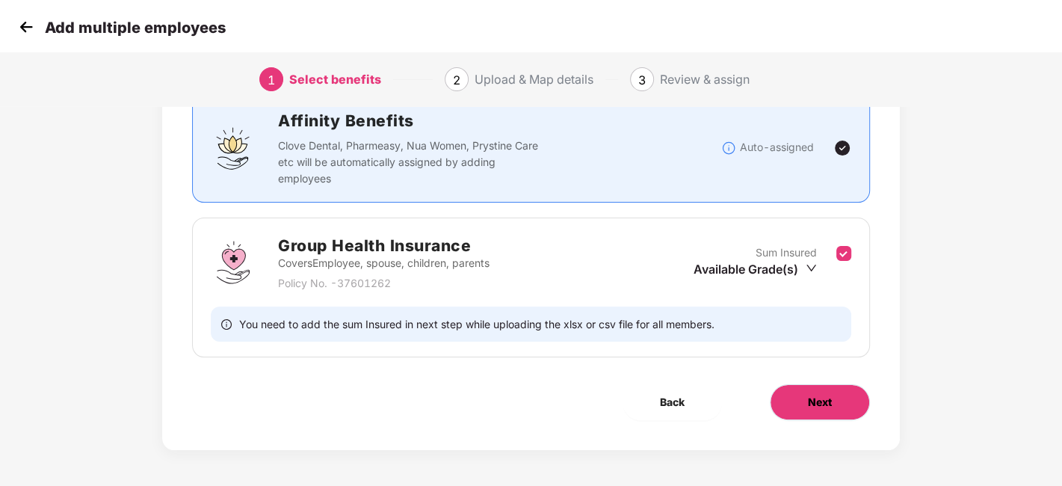
click at [843, 406] on button "Next" at bounding box center [820, 402] width 100 height 36
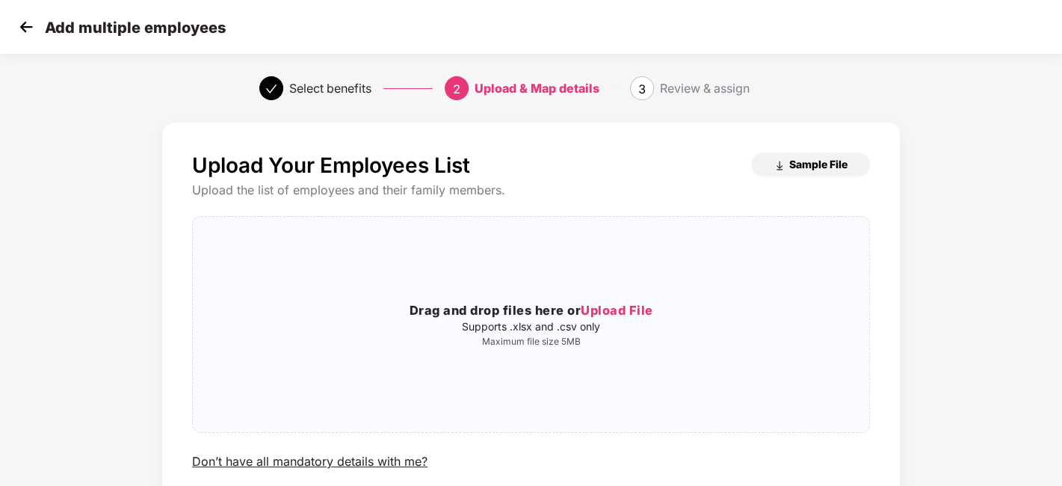
click at [826, 165] on span "Sample File" at bounding box center [818, 164] width 58 height 14
click at [21, 22] on img at bounding box center [26, 27] width 22 height 22
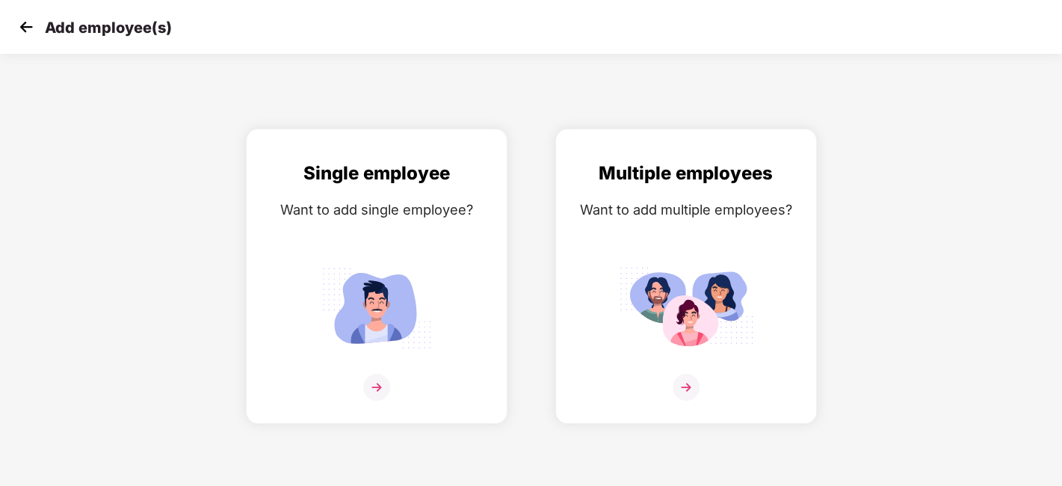
click at [33, 22] on img at bounding box center [26, 27] width 22 height 22
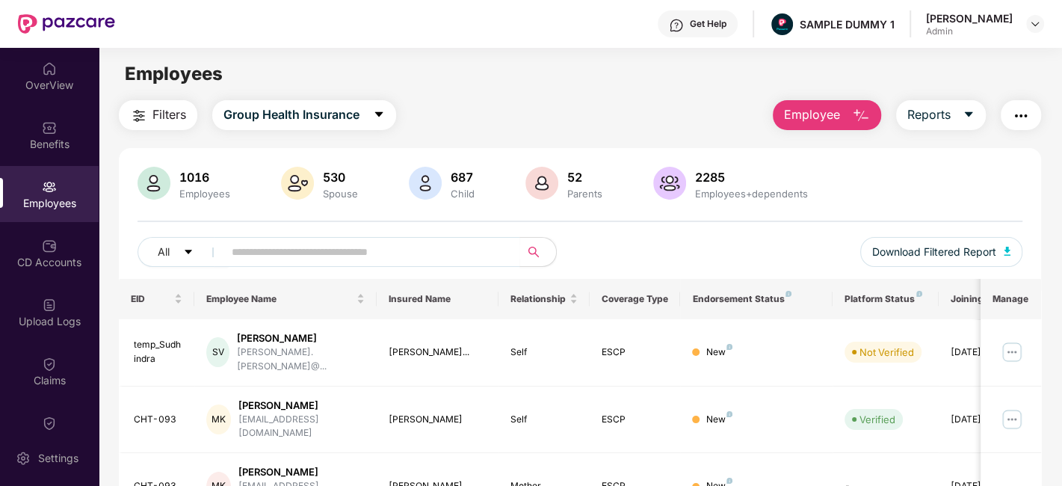
click at [843, 127] on button "Employee" at bounding box center [827, 115] width 108 height 30
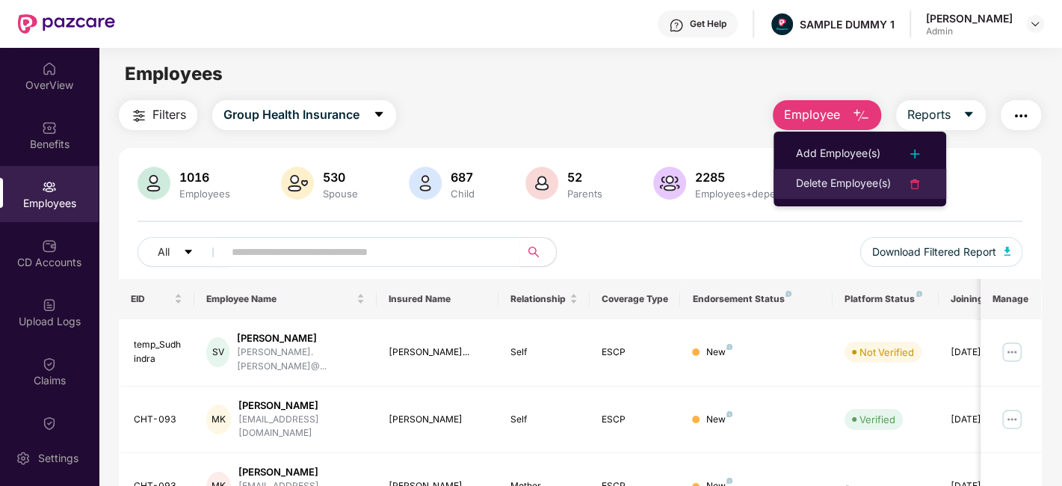
click at [836, 185] on div "Delete Employee(s)" at bounding box center [843, 184] width 95 height 18
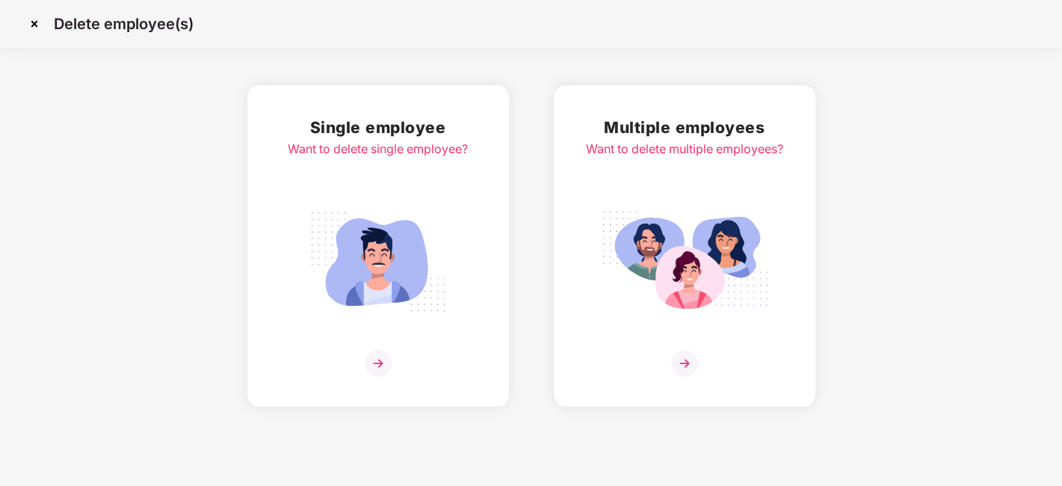
click at [377, 364] on img at bounding box center [378, 363] width 27 height 27
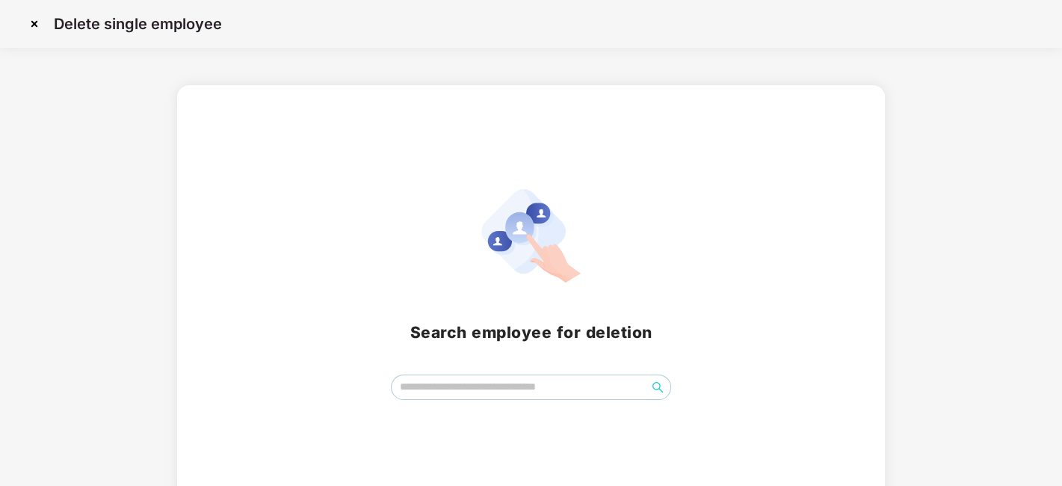
scroll to position [17, 0]
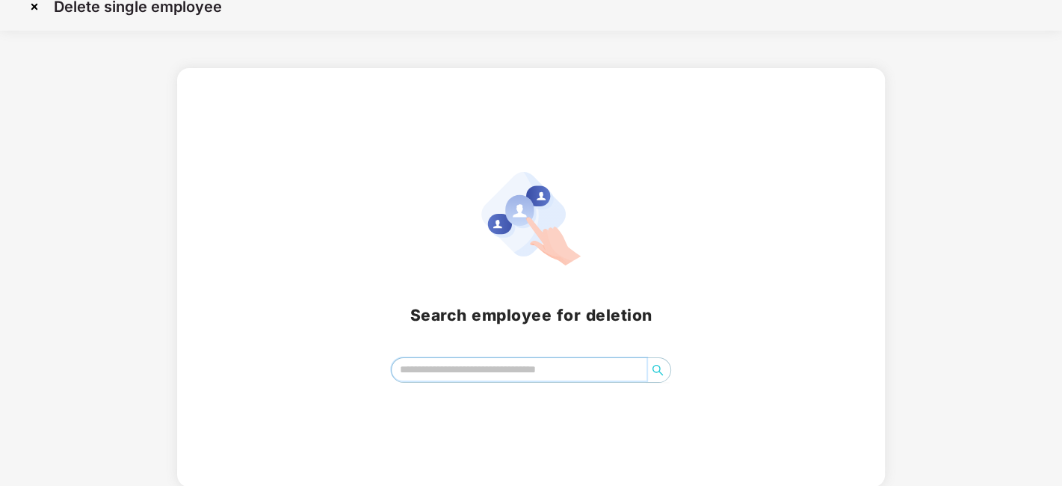
click at [454, 358] on input "search" at bounding box center [519, 369] width 255 height 22
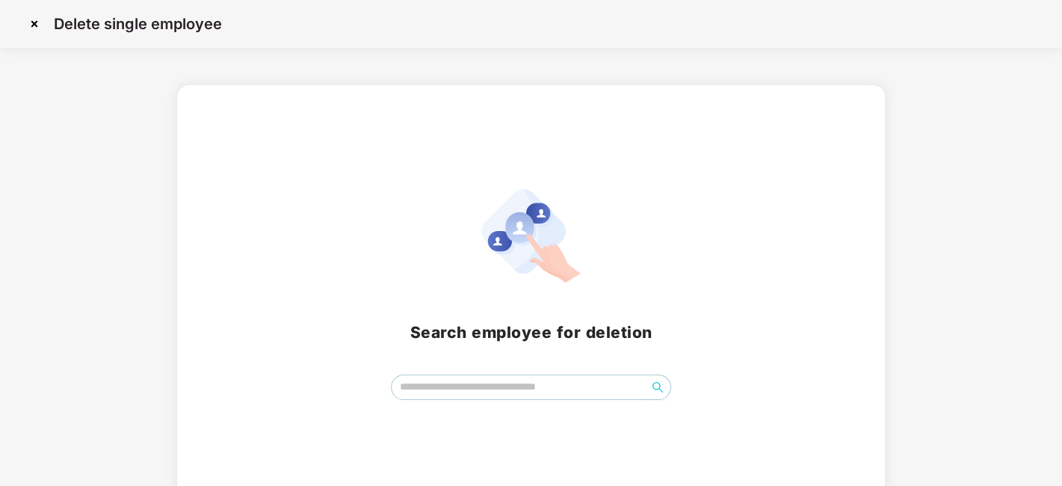
click at [28, 22] on img at bounding box center [34, 24] width 24 height 24
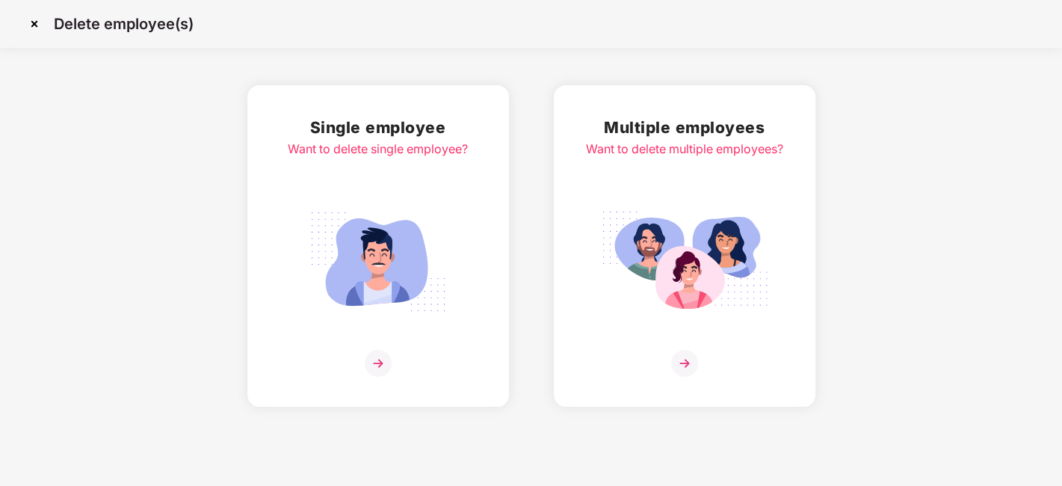
click at [32, 22] on img at bounding box center [34, 24] width 24 height 24
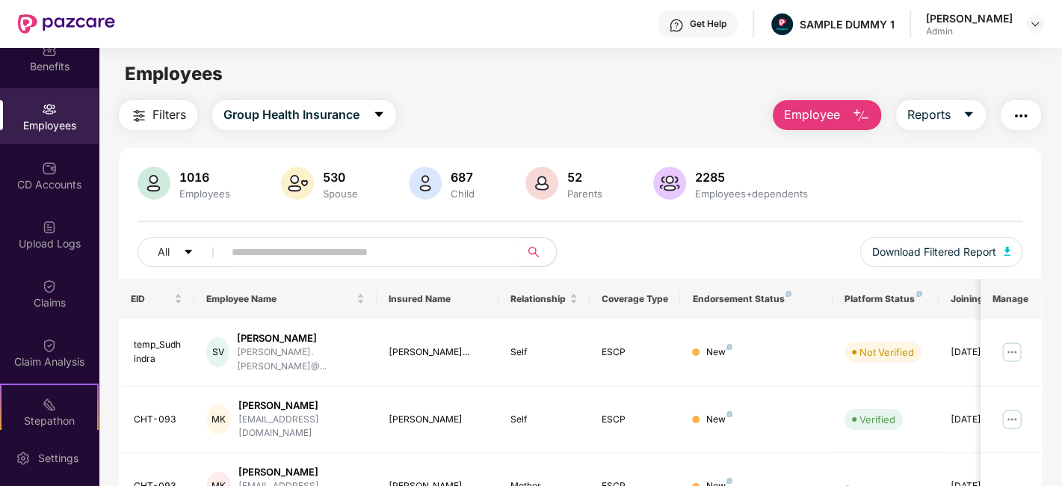
scroll to position [93, 0]
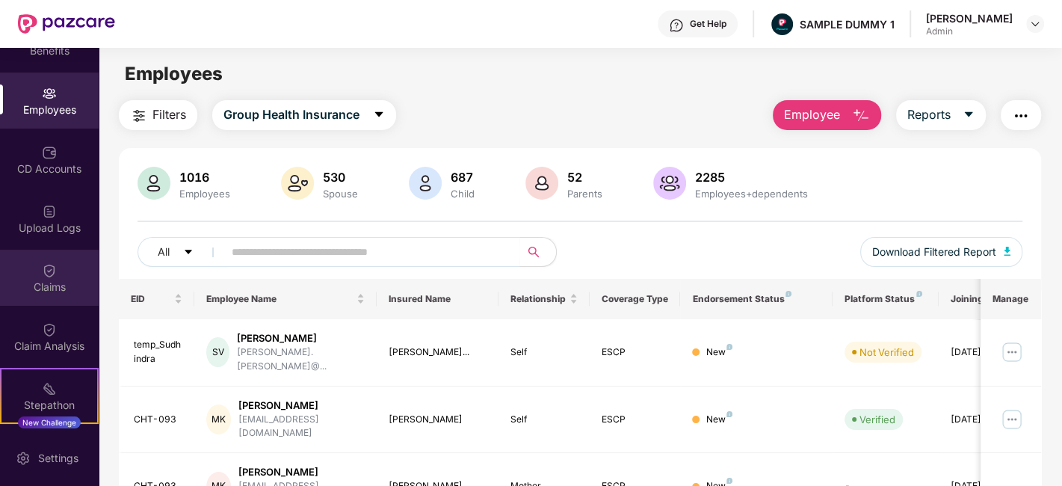
click at [42, 263] on img at bounding box center [49, 270] width 15 height 15
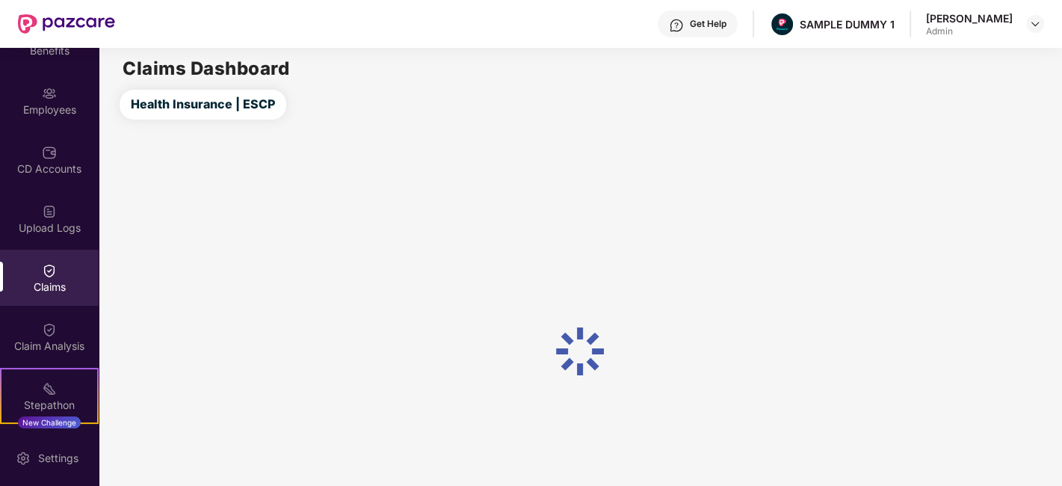
scroll to position [98, 0]
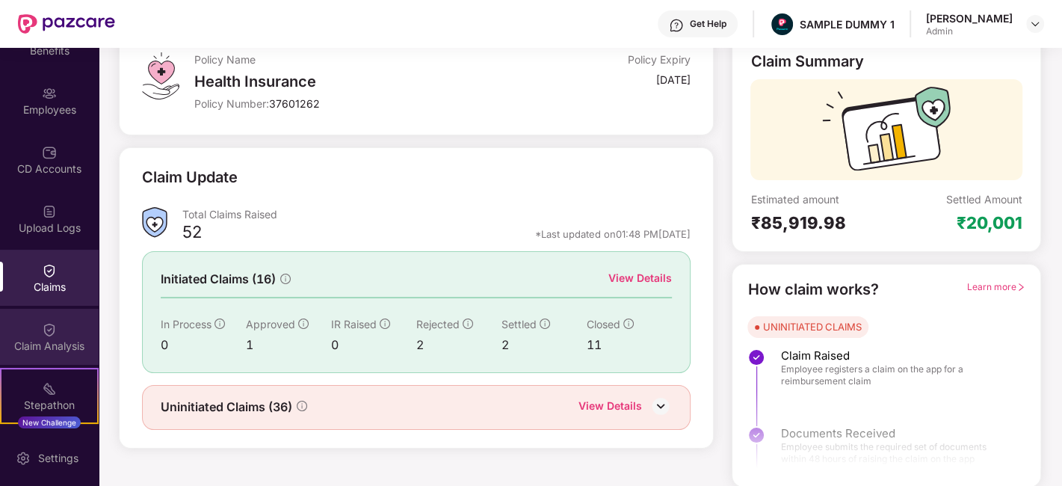
click at [40, 309] on div "Claim Analysis" at bounding box center [49, 337] width 99 height 56
